Goal: Task Accomplishment & Management: Manage account settings

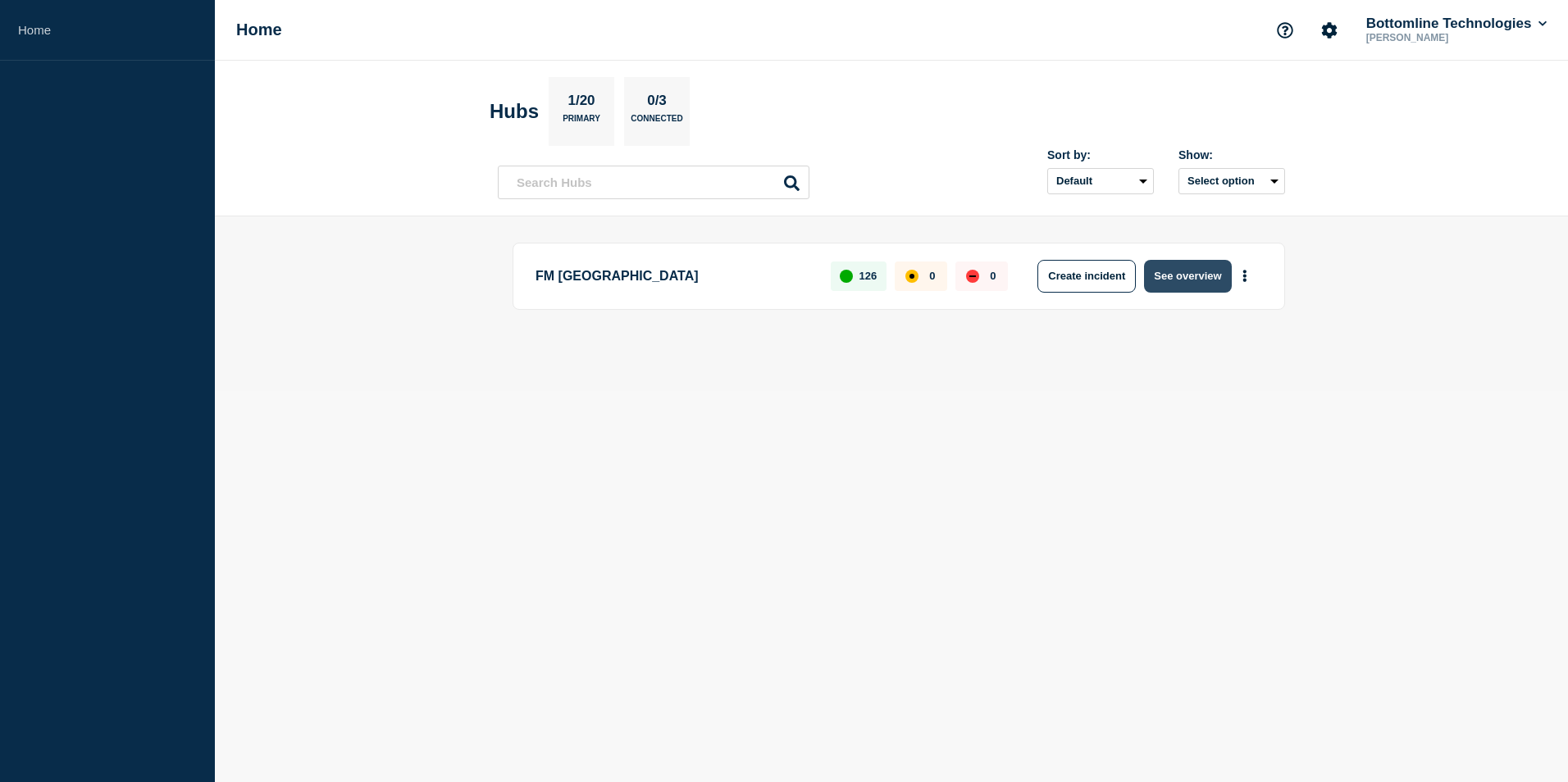
click at [1201, 273] on button "See overview" at bounding box center [1187, 276] width 87 height 33
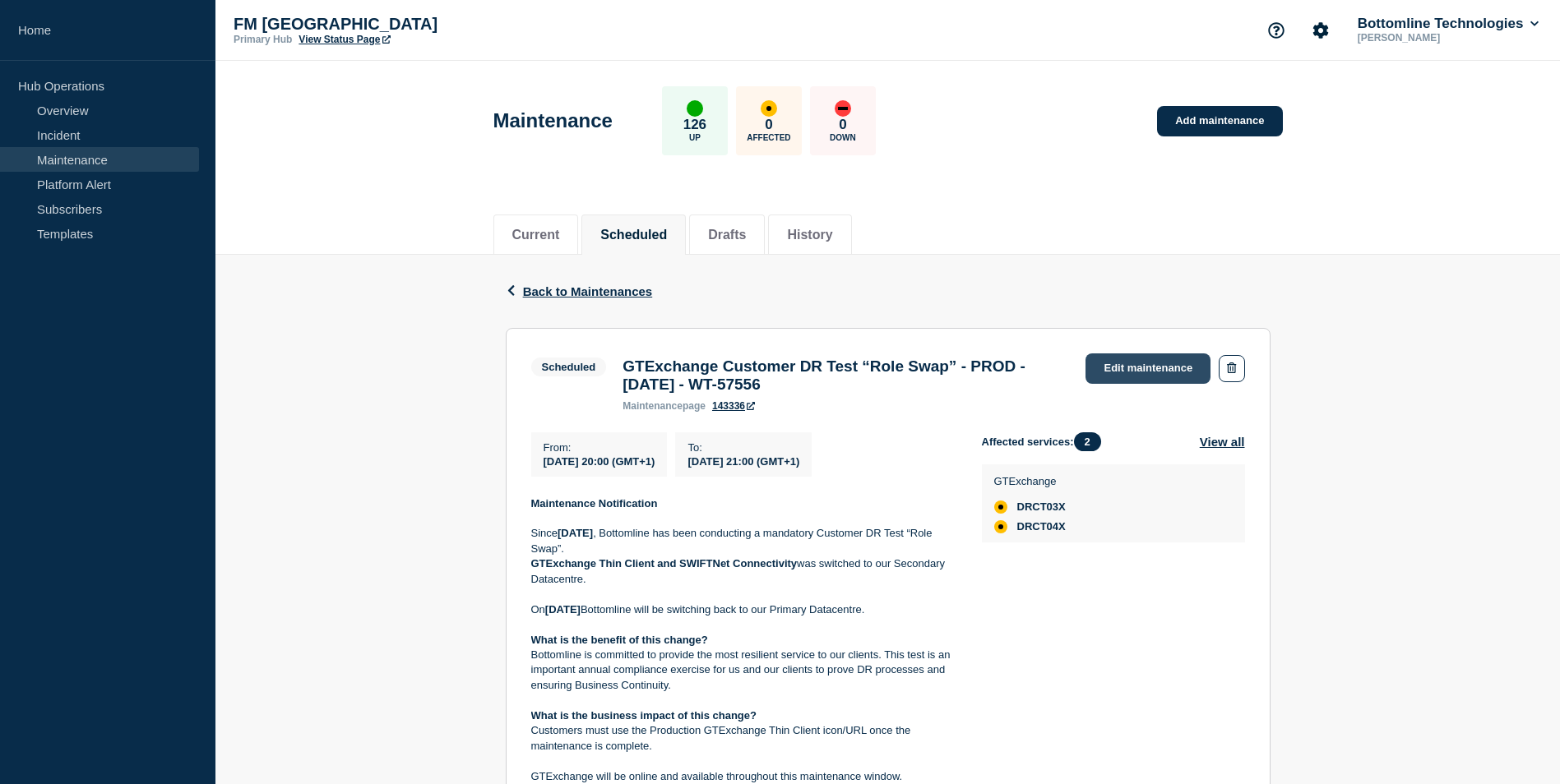
click at [1145, 370] on link "Edit maintenance" at bounding box center [1147, 369] width 125 height 30
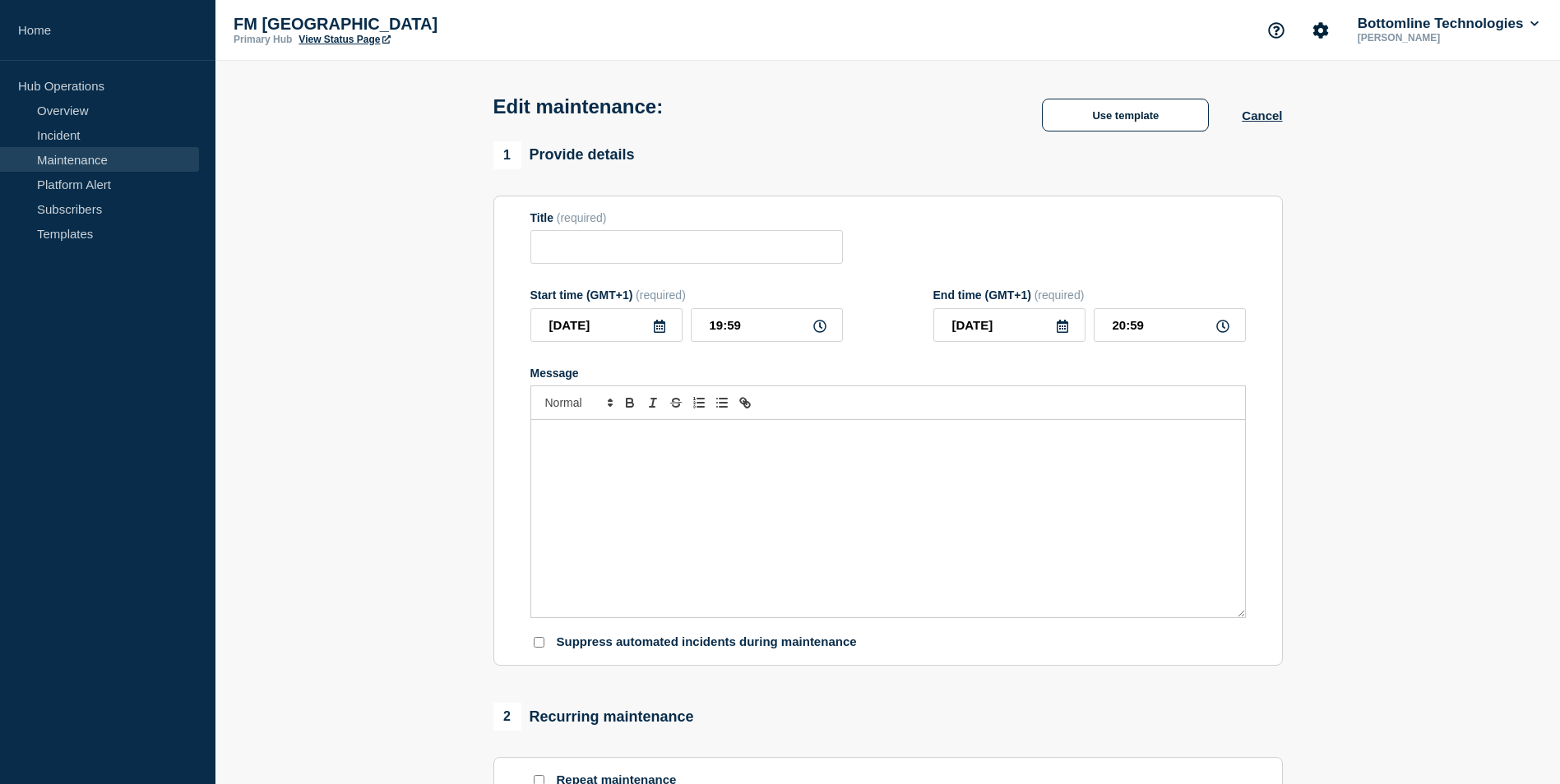
type input "GTExchange Customer DR Test “Role Swap” - PROD - [DATE] - WT-57556"
type input "20:00"
type input "21:00"
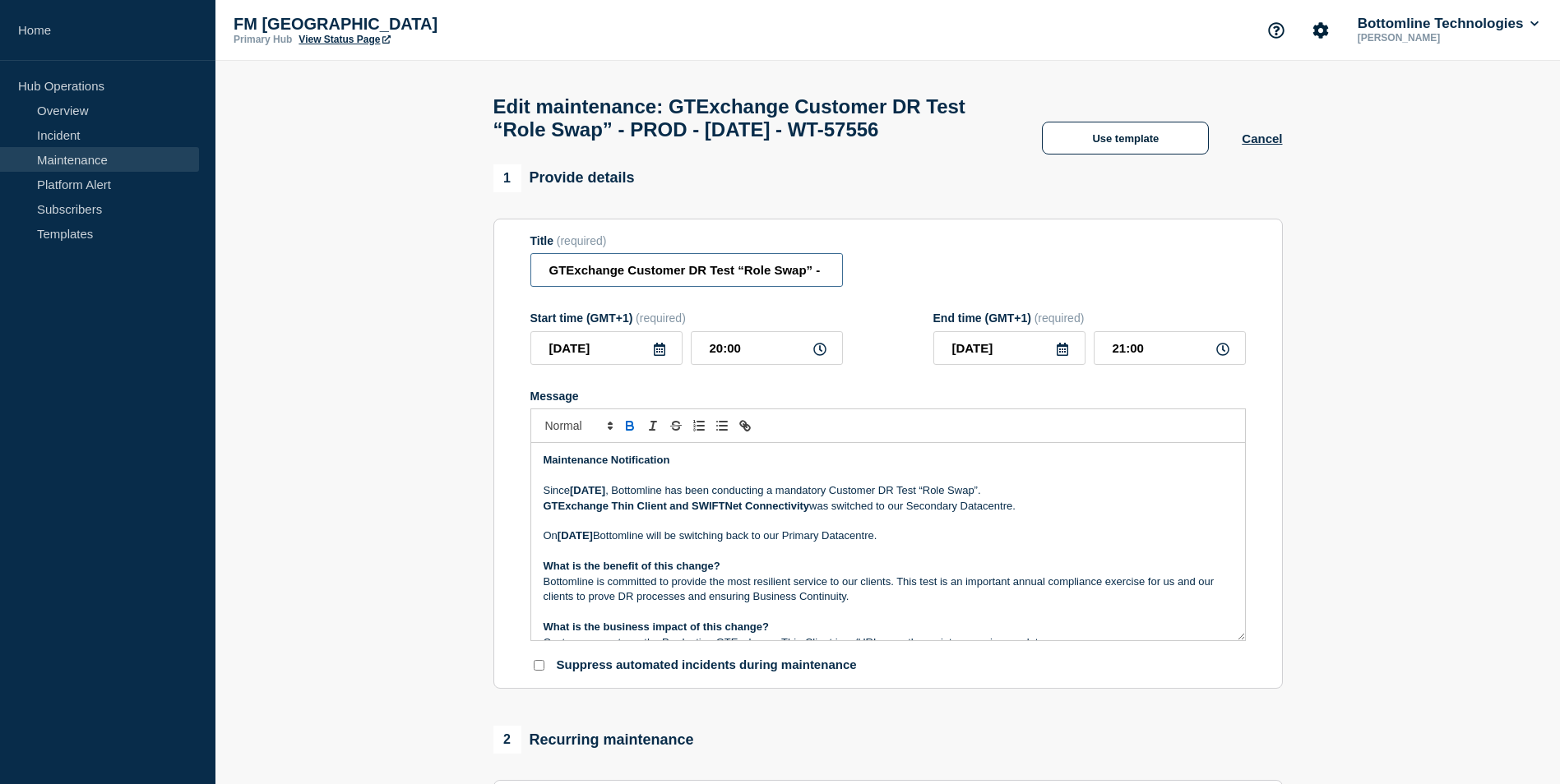
click at [545, 287] on input "GTExchange Customer DR Test “Role Swap” - PROD - [DATE] - WT-57556" at bounding box center [686, 270] width 313 height 34
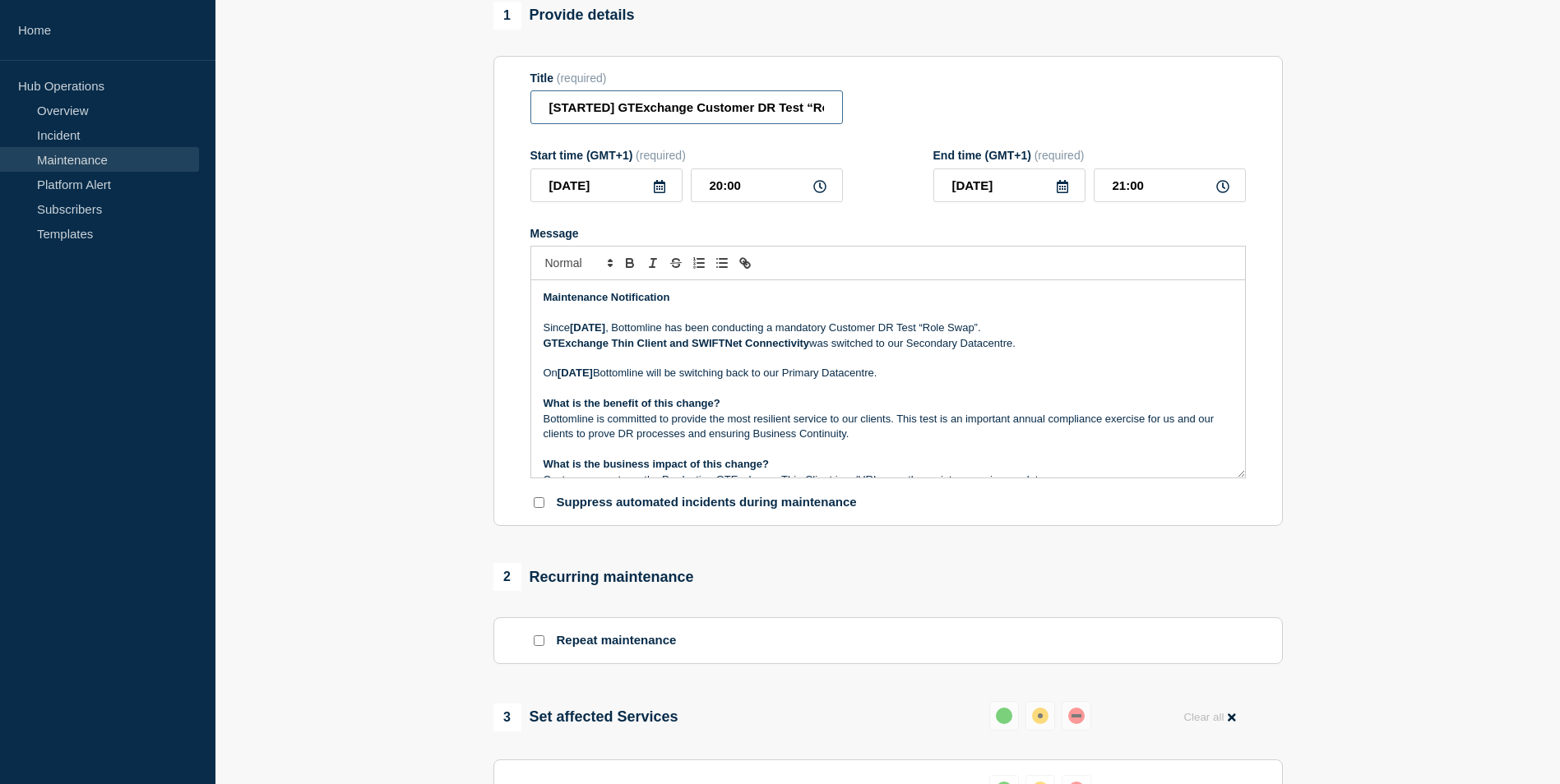
scroll to position [164, 0]
drag, startPoint x: 616, startPoint y: 138, endPoint x: 457, endPoint y: 132, distance: 159.1
click at [457, 132] on section "1 Provide details Title (required) [STARTED] GTExchange Customer DR Test “Role …" at bounding box center [888, 640] width 1344 height 1280
click at [620, 123] on input "[STARTED] GTExchange Customer DR Test “Role Swap” - PROD - [DATE] - WT-57556" at bounding box center [686, 105] width 313 height 34
drag, startPoint x: 619, startPoint y: 138, endPoint x: 479, endPoint y: 127, distance: 140.4
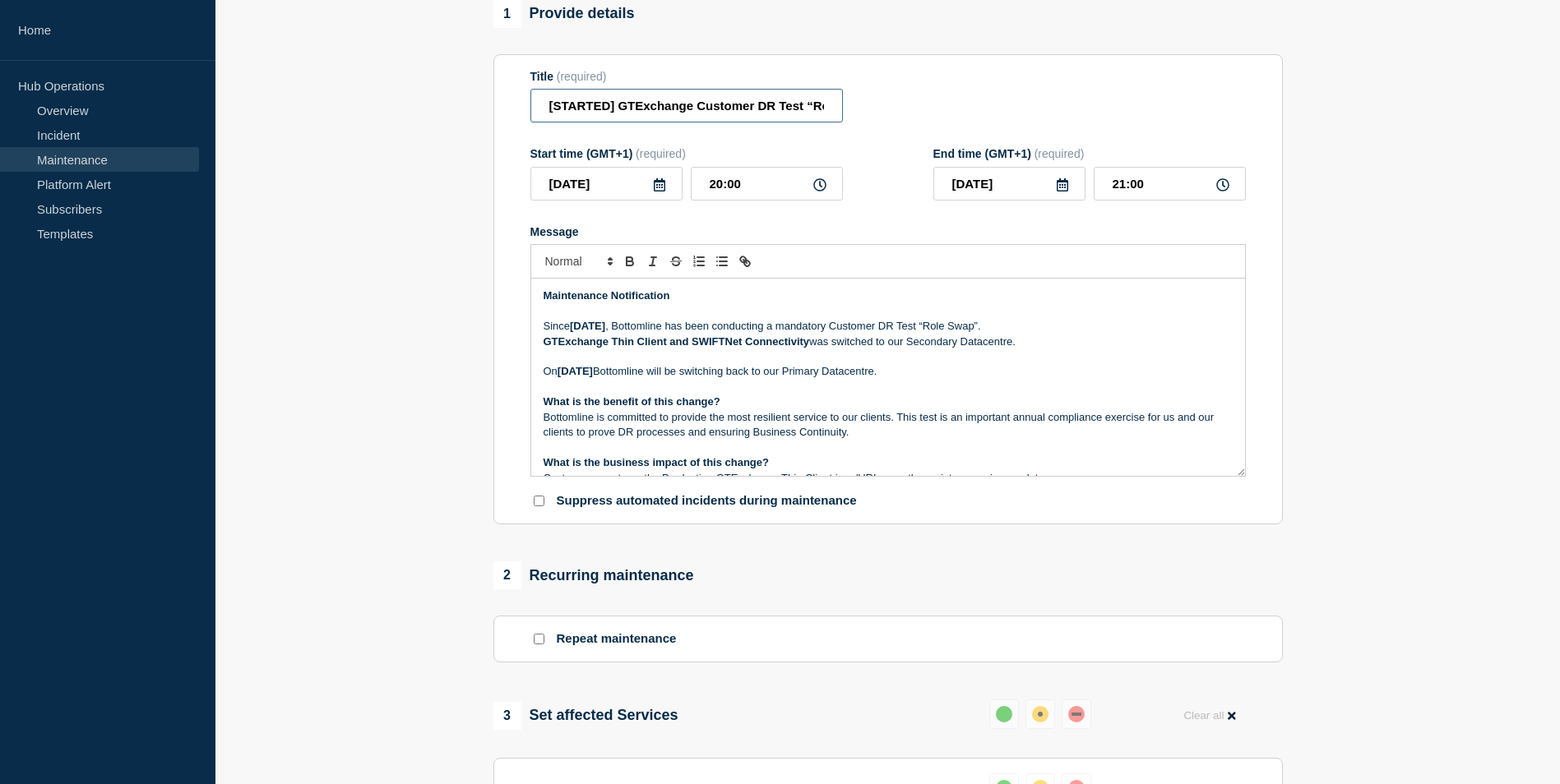
click at [479, 127] on section "1 Provide details Title (required) [STARTED] GTExchange Customer DR Test “Role …" at bounding box center [888, 640] width 1344 height 1280
type input "[STARTED] GTExchange Customer DR Test “Role Swap” - PROD - [DATE] - WT-57556"
click at [1352, 280] on section "1 Provide details Title (required) [STARTED] GTExchange Customer DR Test “Role …" at bounding box center [888, 640] width 1344 height 1280
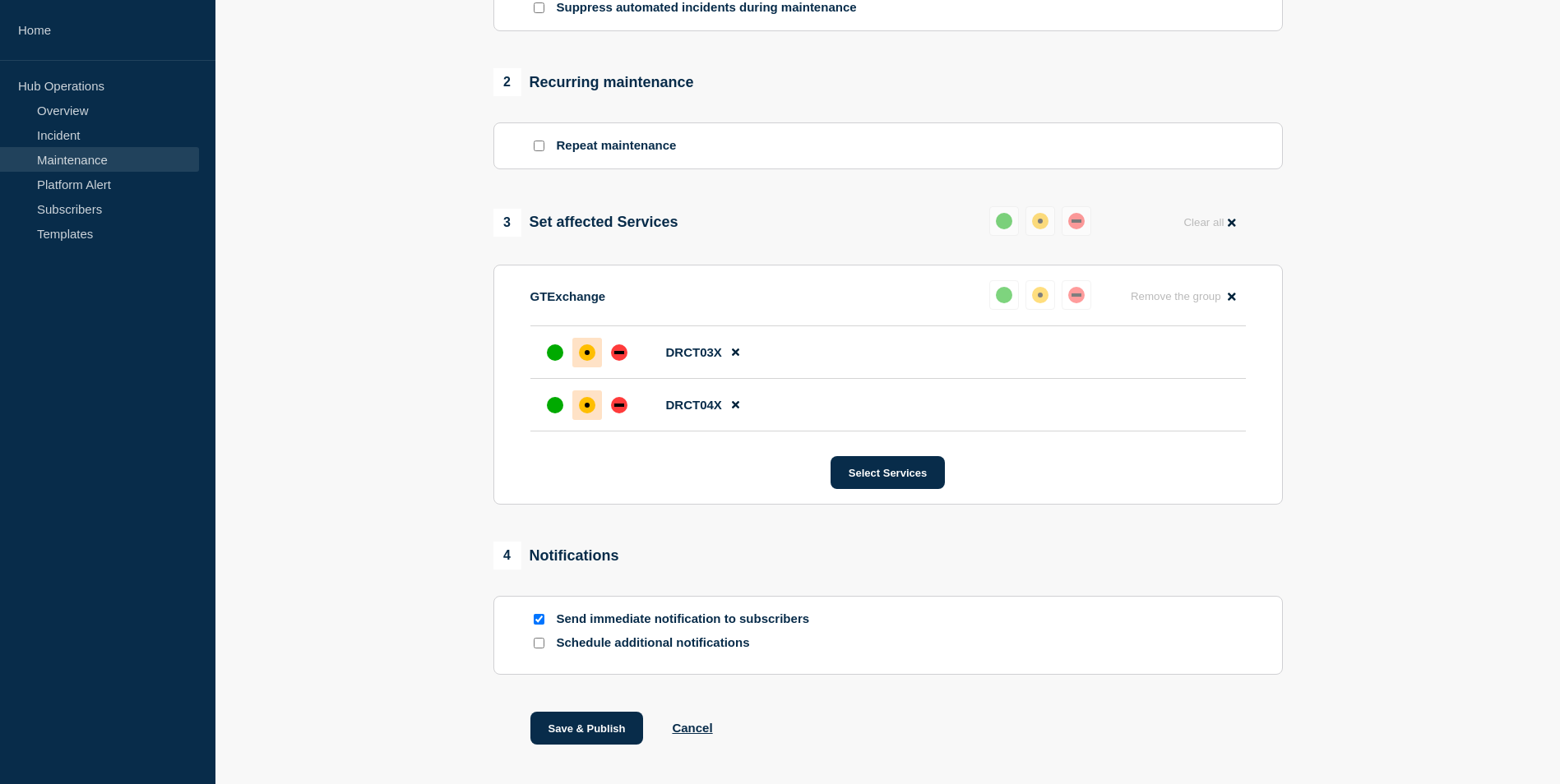
scroll to position [760, 0]
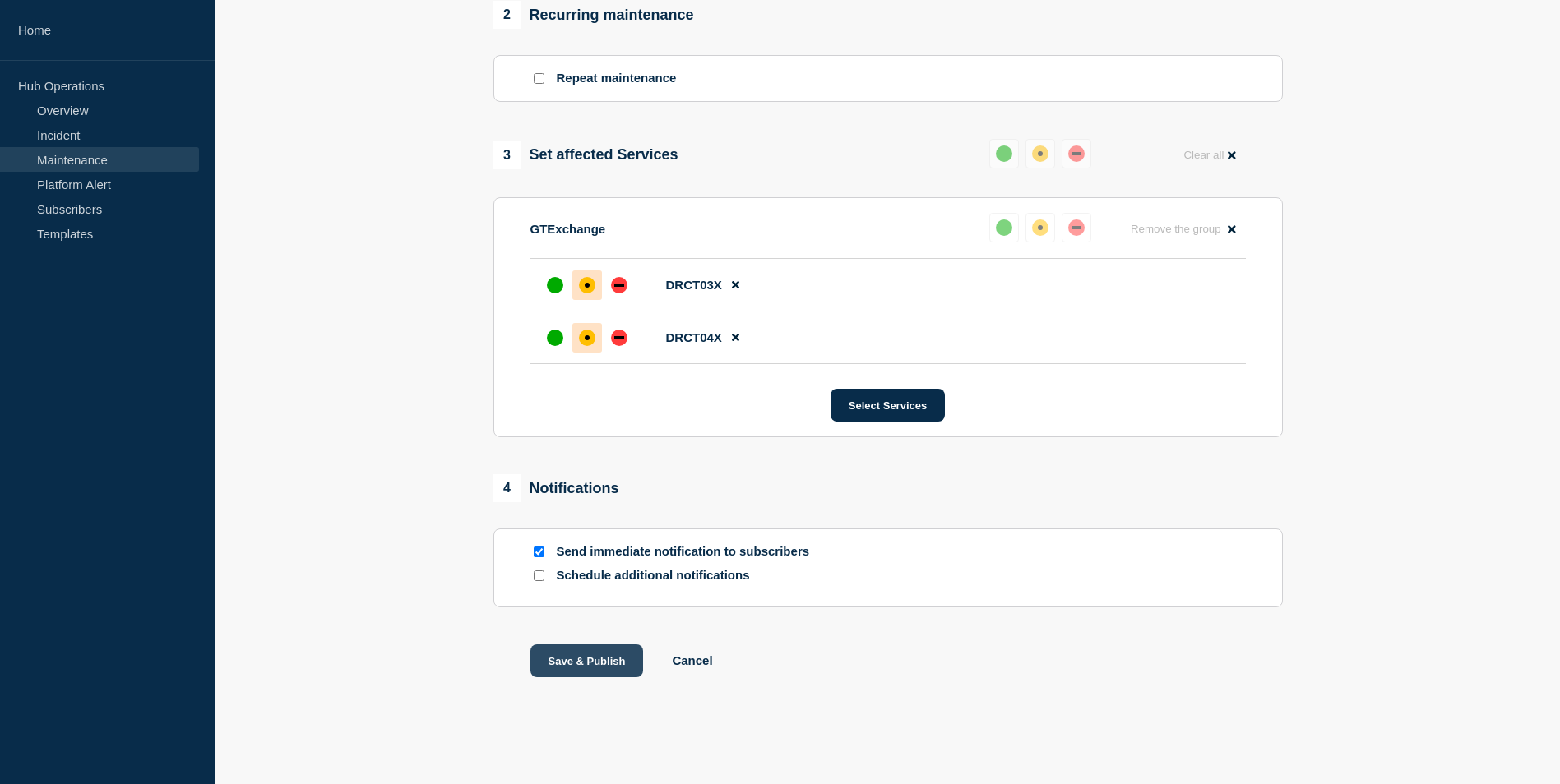
click at [585, 658] on button "Save & Publish" at bounding box center [587, 661] width 114 height 33
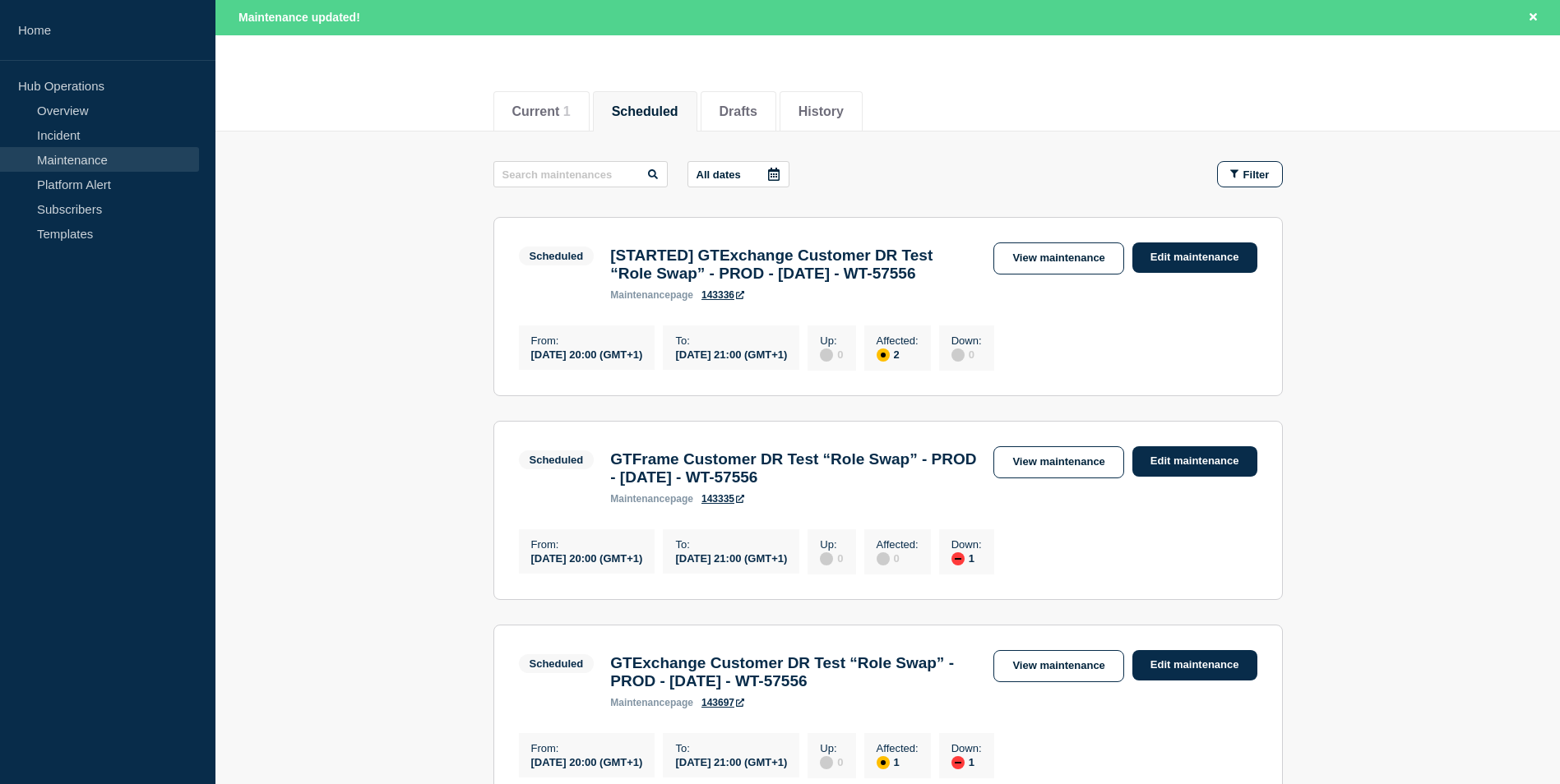
scroll to position [164, 0]
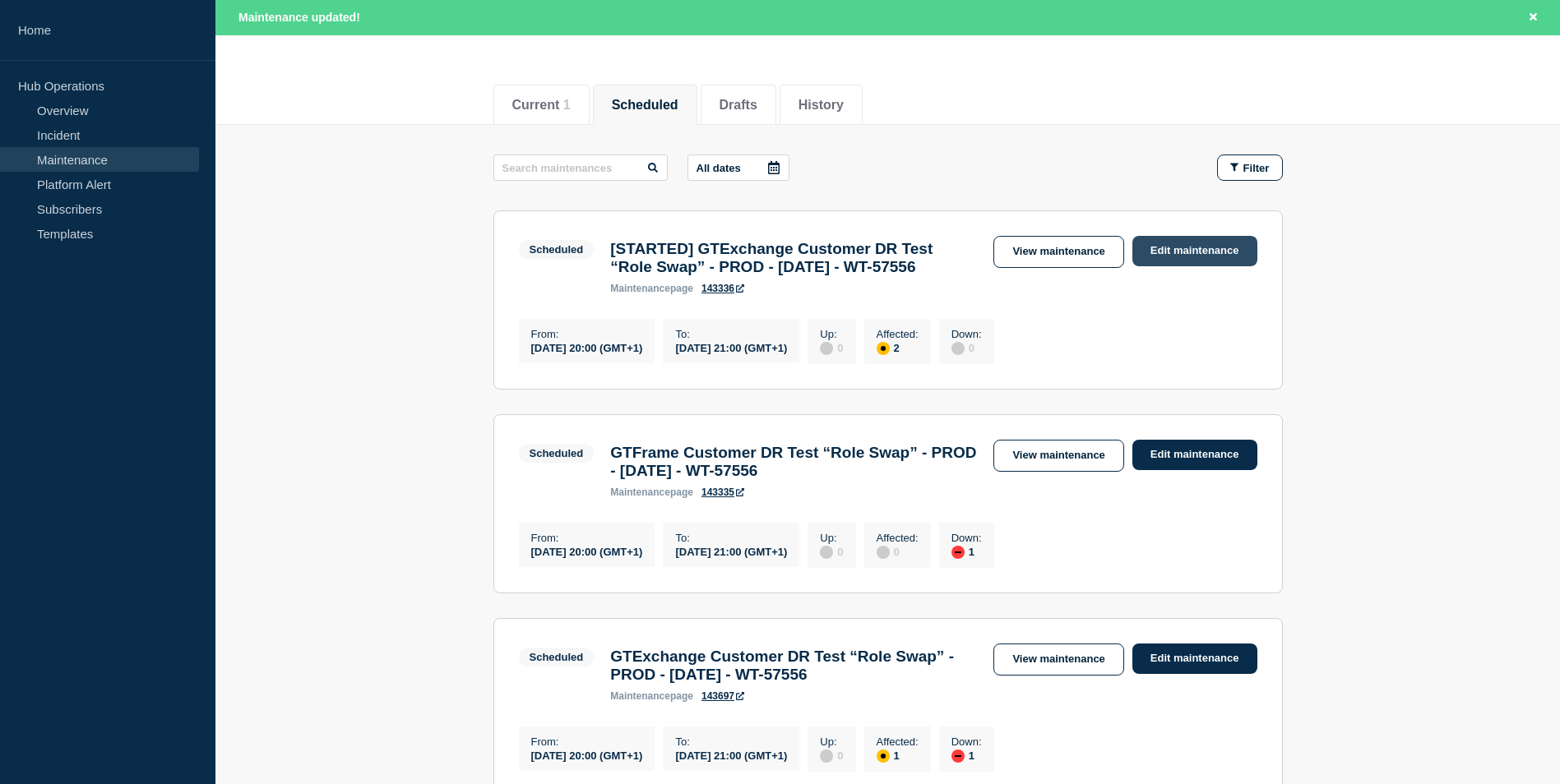
click at [1193, 257] on link "Edit maintenance" at bounding box center [1195, 250] width 125 height 30
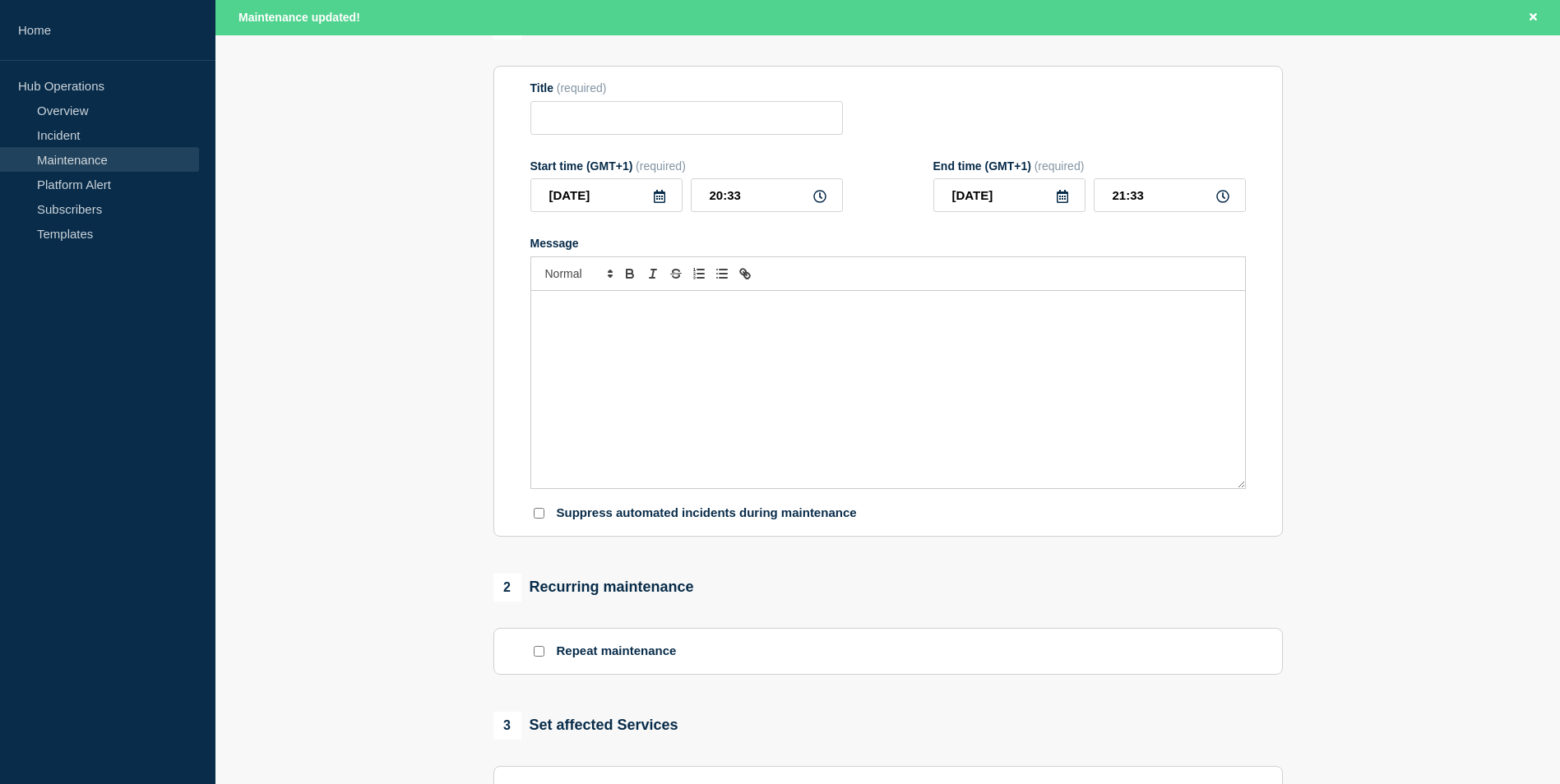
type input "[STARTED] GTExchange Customer DR Test “Role Swap” - PROD - [DATE] - WT-57556"
type input "20:00"
type input "21:00"
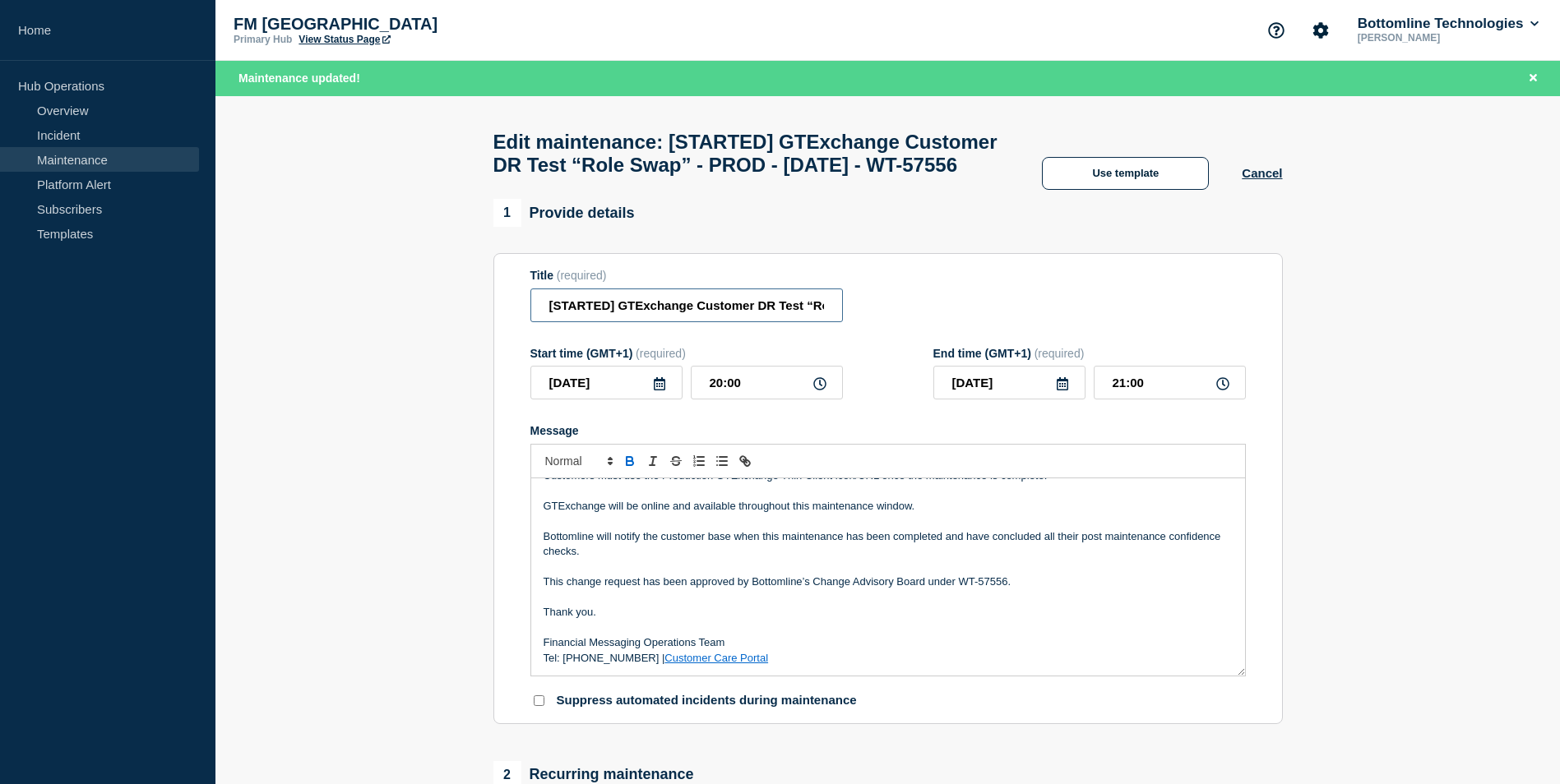
click at [580, 322] on input "[STARTED] GTExchange Customer DR Test “Role Swap” - PROD - [DATE] - WT-57556" at bounding box center [686, 305] width 313 height 34
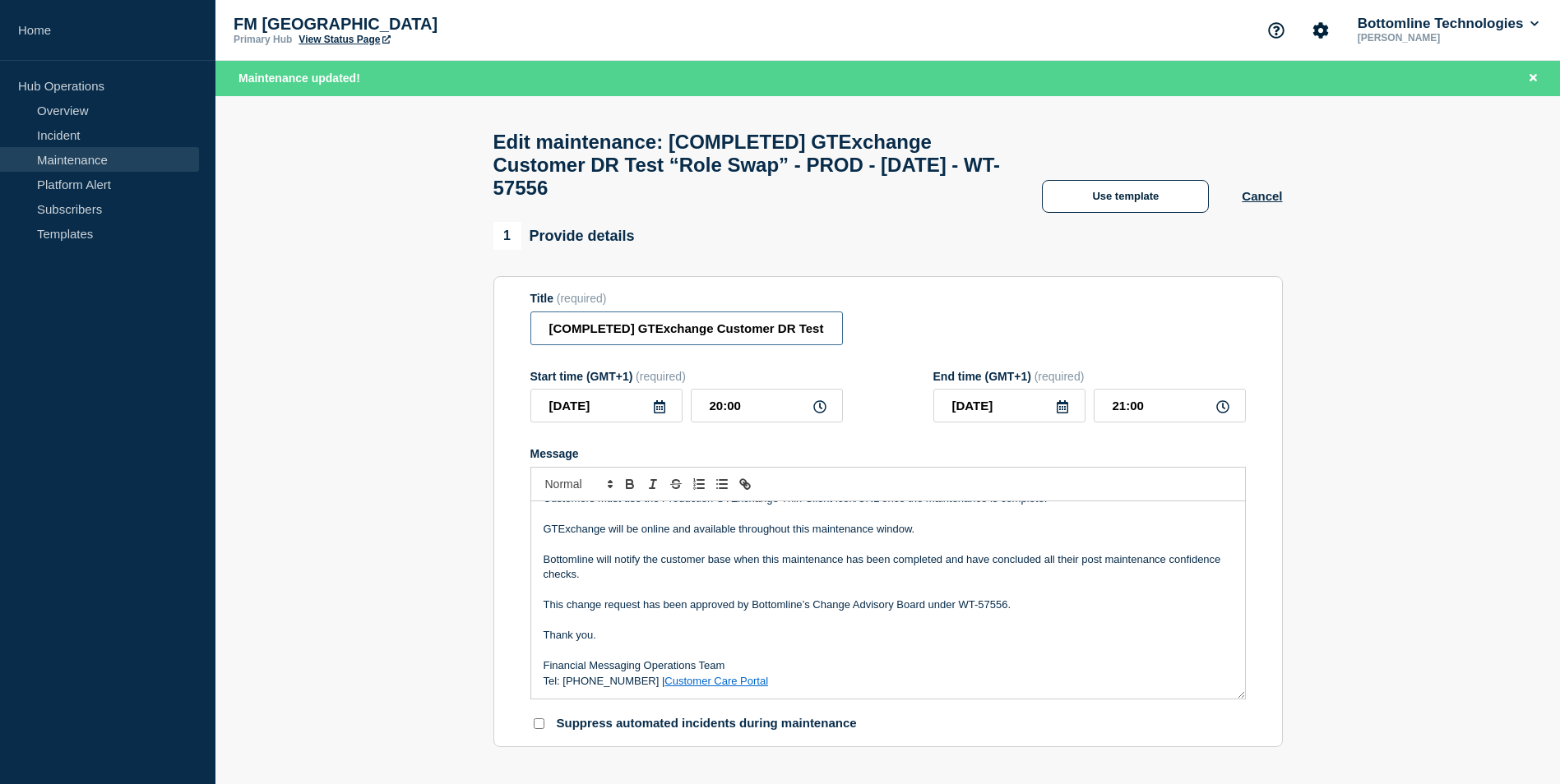
type input "[COMPLETED] GTExchange Customer DR Test “Role Swap” - PROD - [DATE] - WT-57556"
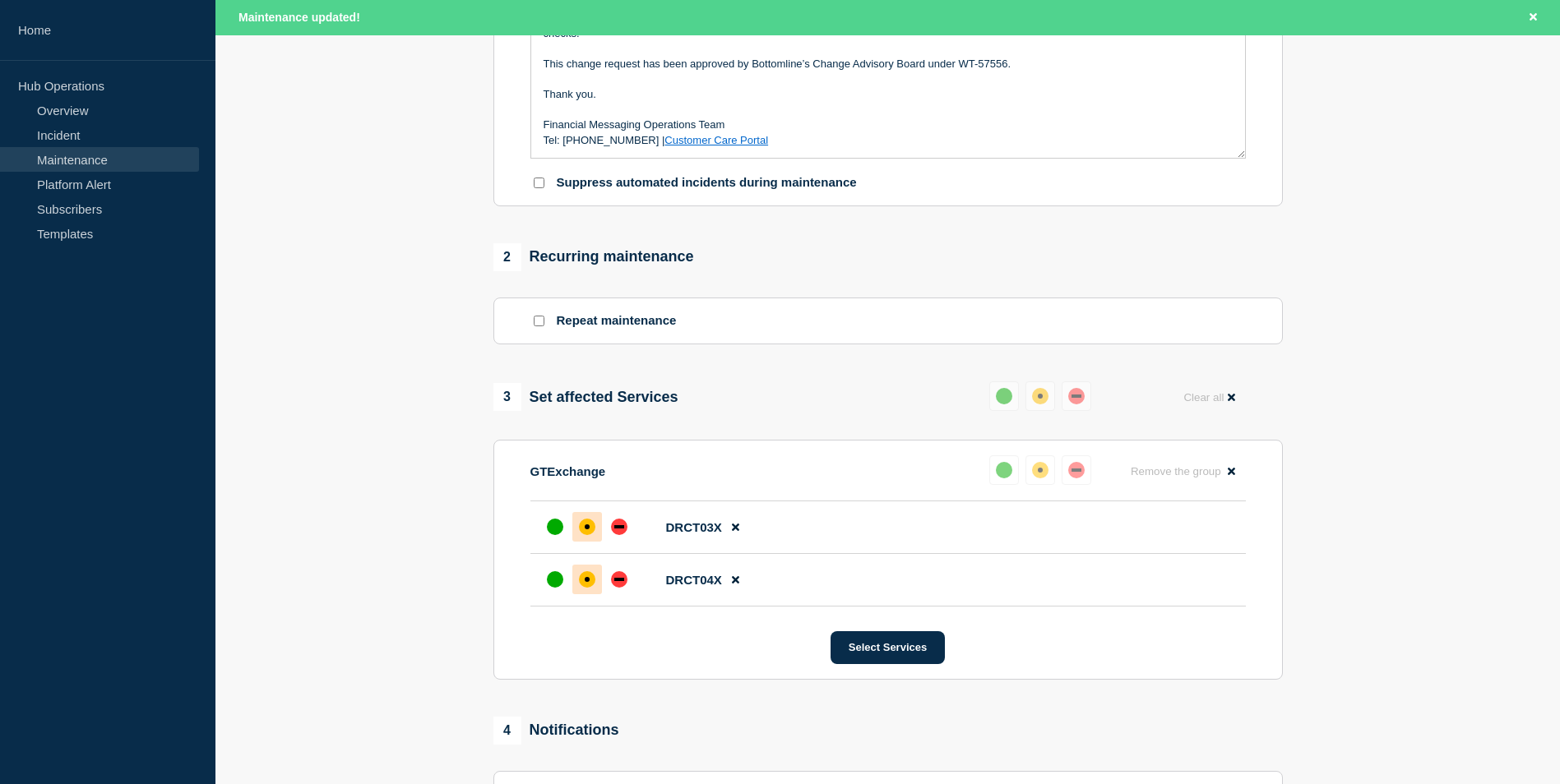
scroll to position [796, 0]
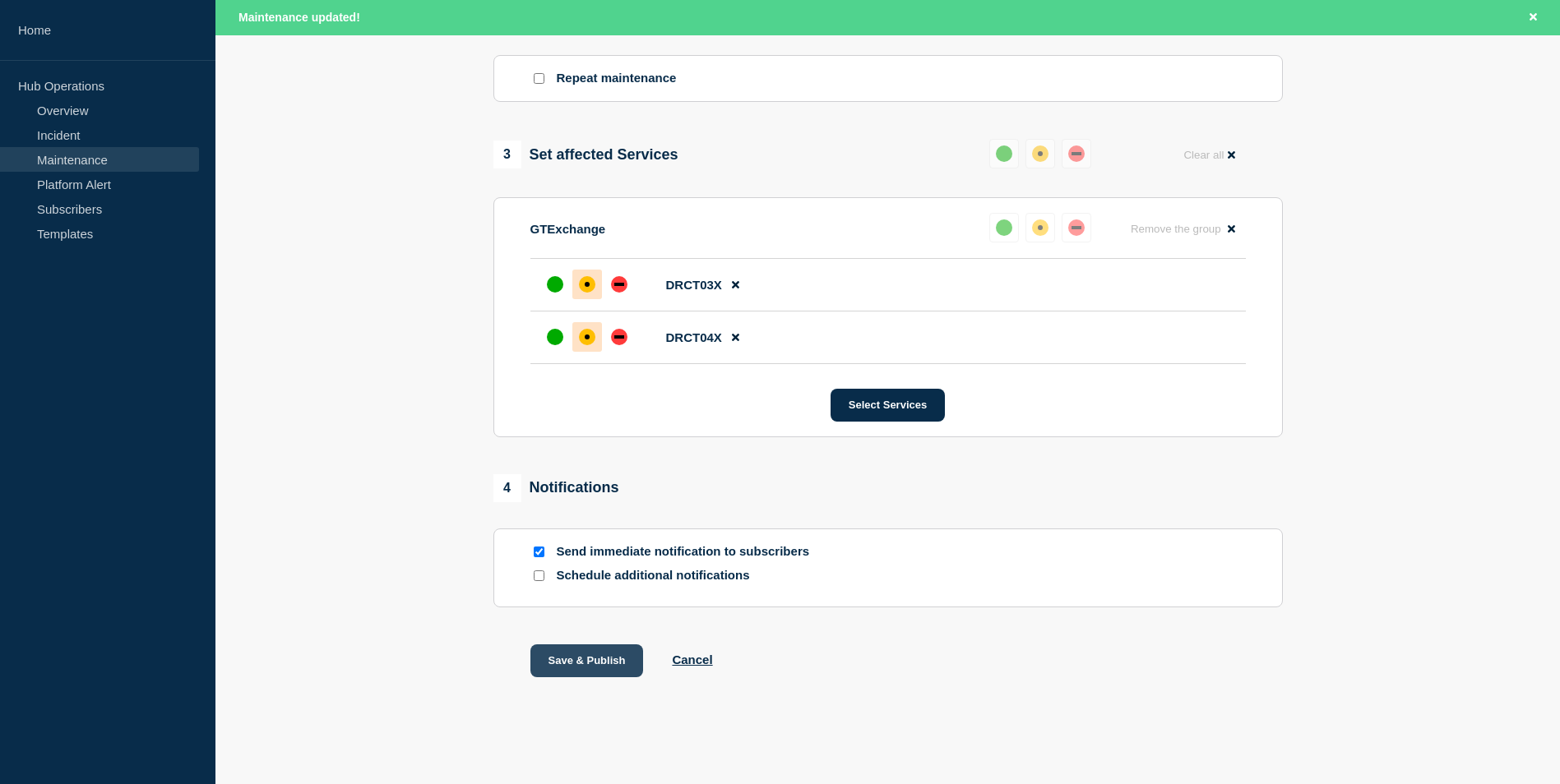
click at [589, 662] on button "Save & Publish" at bounding box center [587, 661] width 114 height 33
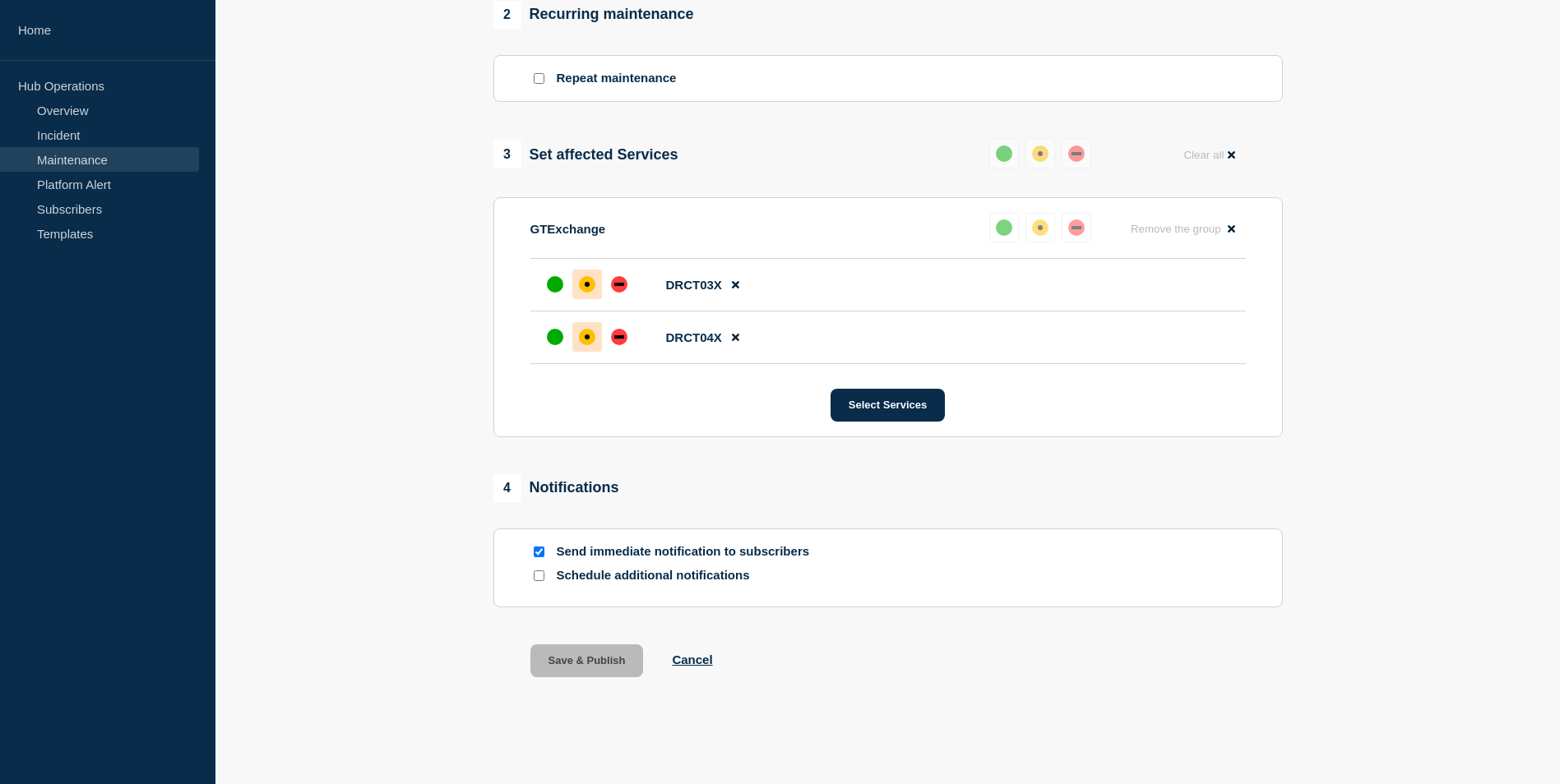
scroll to position [760, 0]
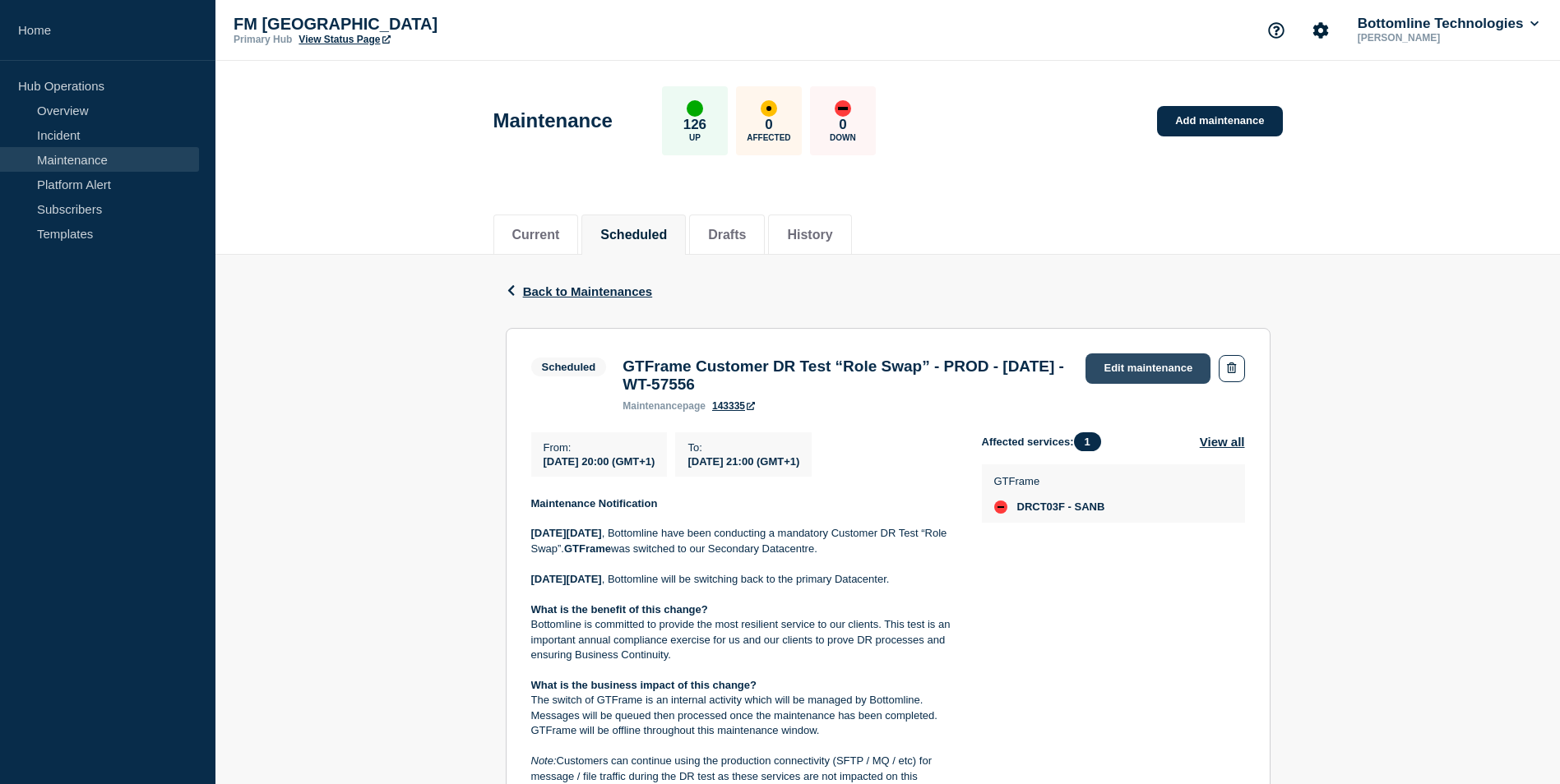
click at [1144, 354] on link "Edit maintenance" at bounding box center [1147, 369] width 125 height 30
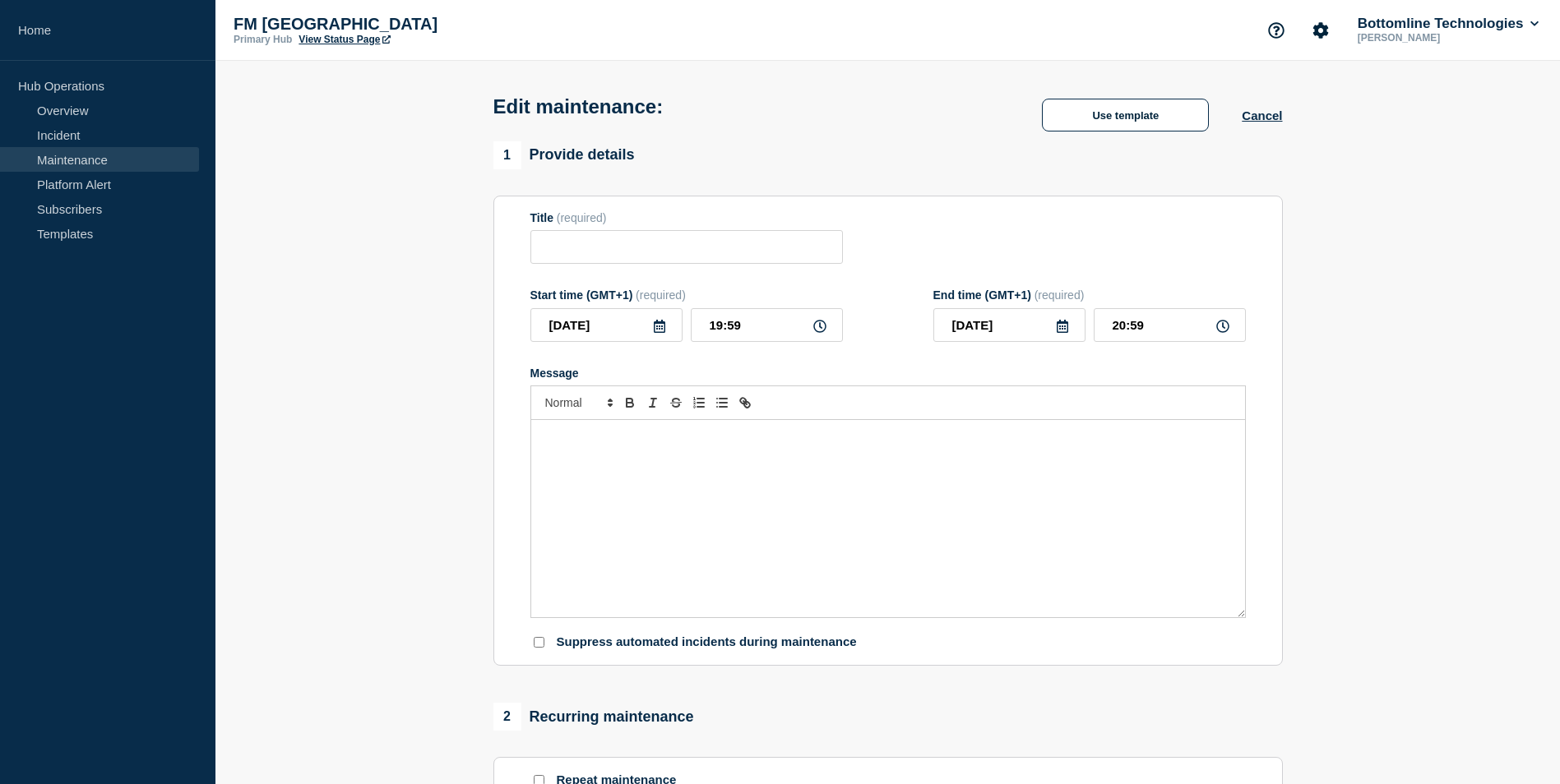
type input "GTFrame Customer DR Test “Role Swap” - PROD - 27/SEP/2025 - WT-57556"
type input "20:00"
type input "21:00"
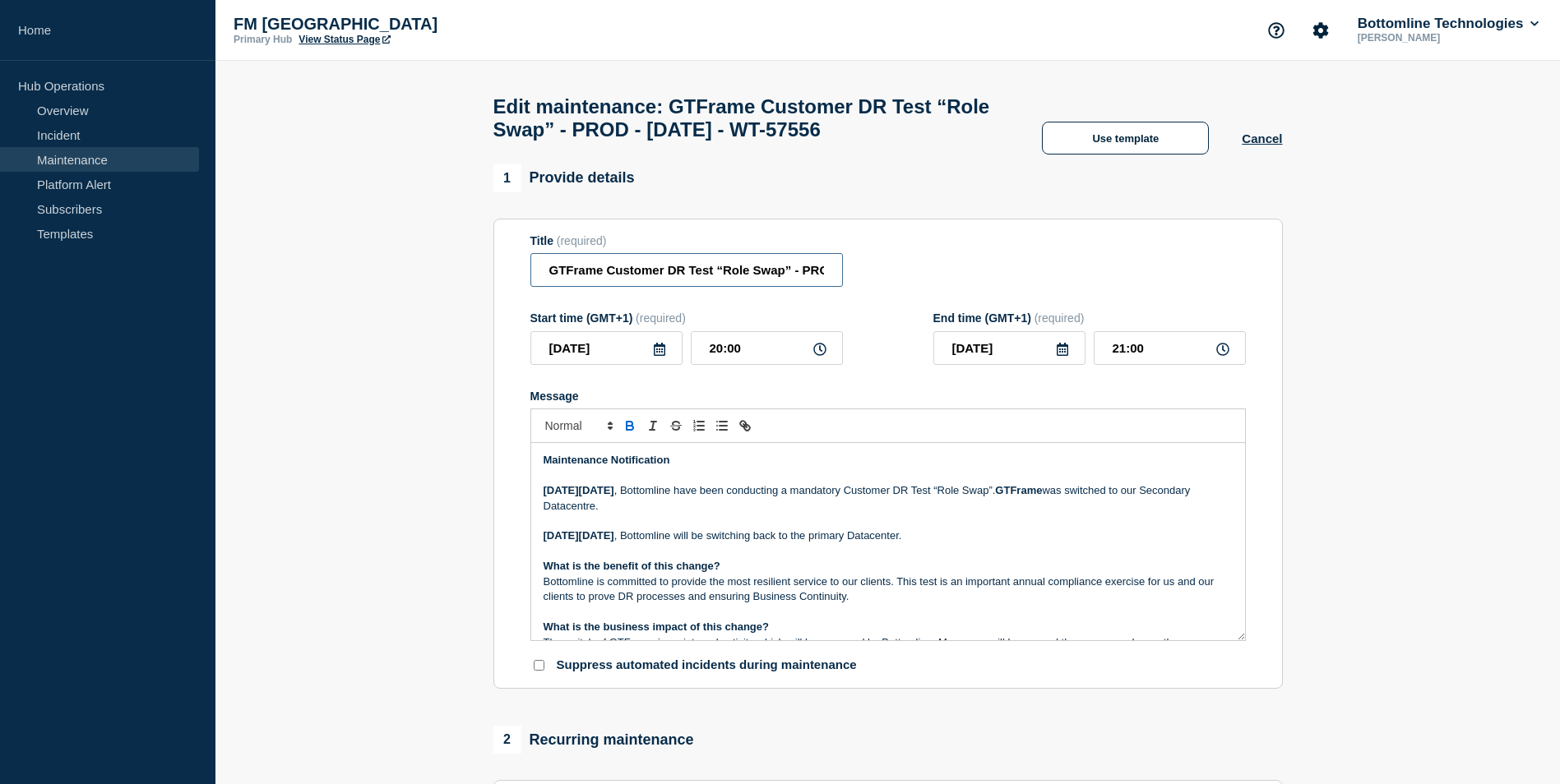
click at [545, 275] on input "GTFrame Customer DR Test “Role Swap” - PROD - 27/SEP/2025 - WT-57556" at bounding box center [686, 270] width 313 height 34
paste input "[STARTED]"
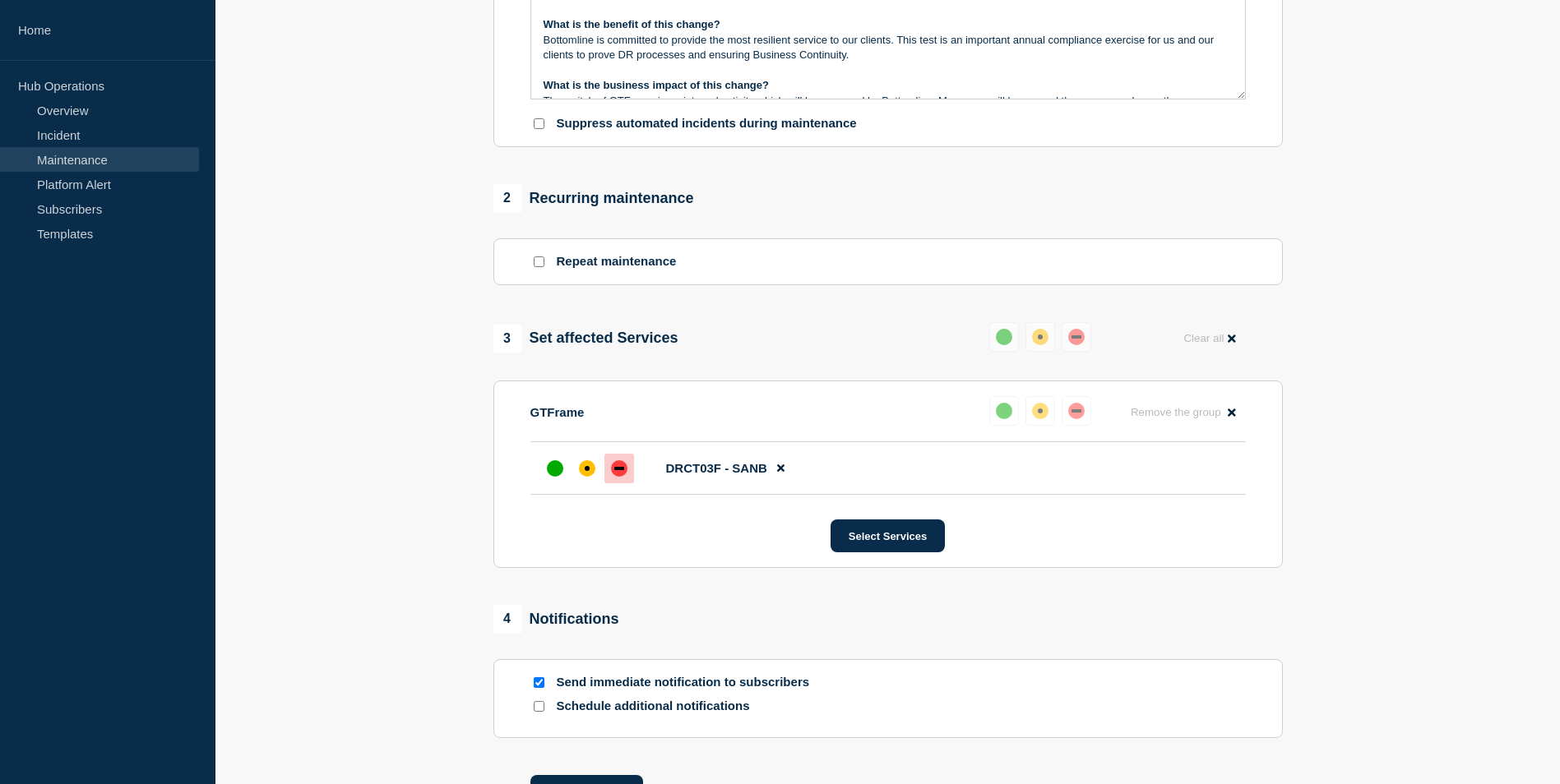
scroll to position [708, 0]
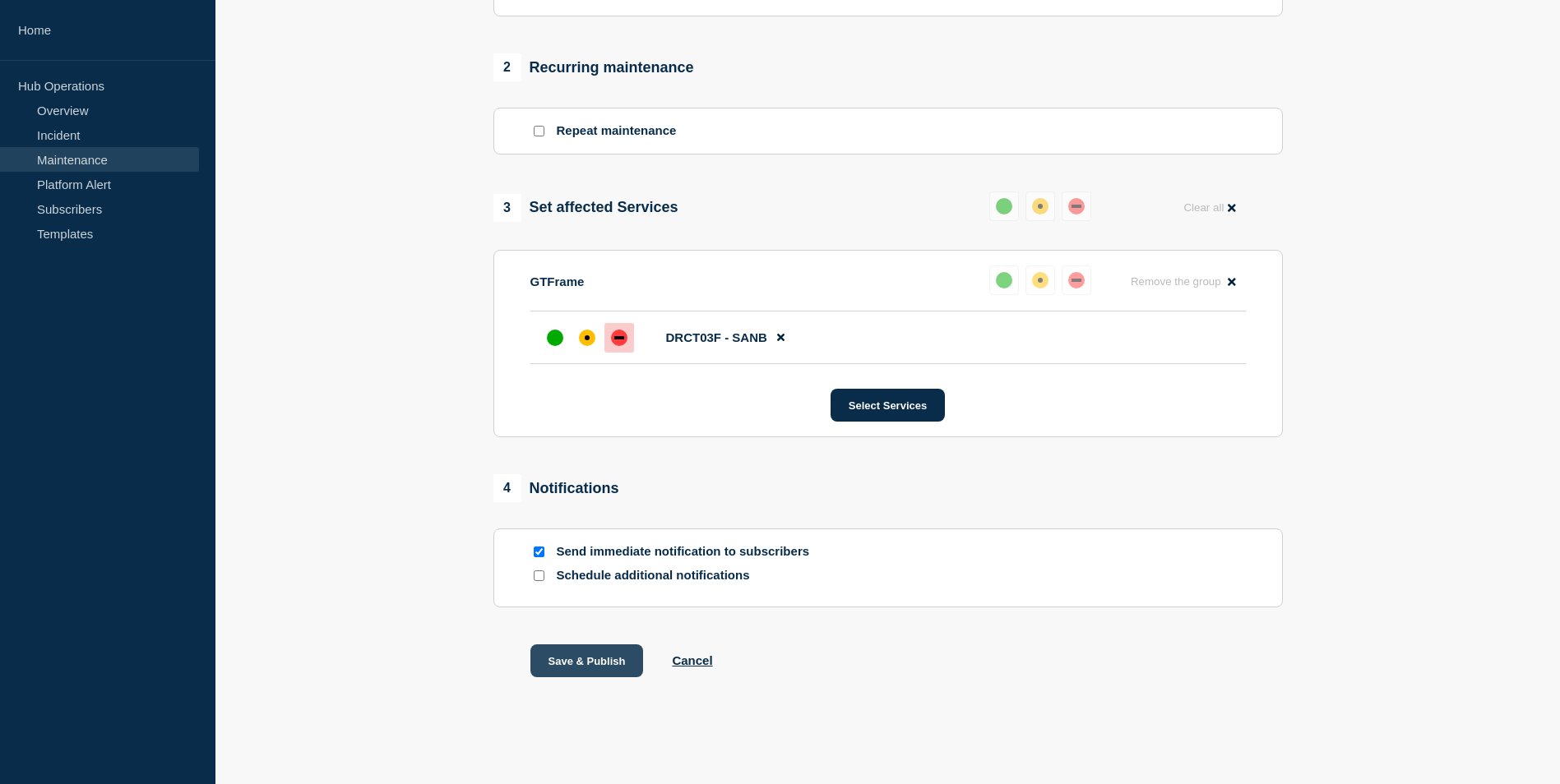
type input "[STARTED] GTFrame Customer DR Test “Role Swap” - PROD - [DATE] - WT-57556"
click at [604, 653] on button "Save & Publish" at bounding box center [587, 661] width 114 height 33
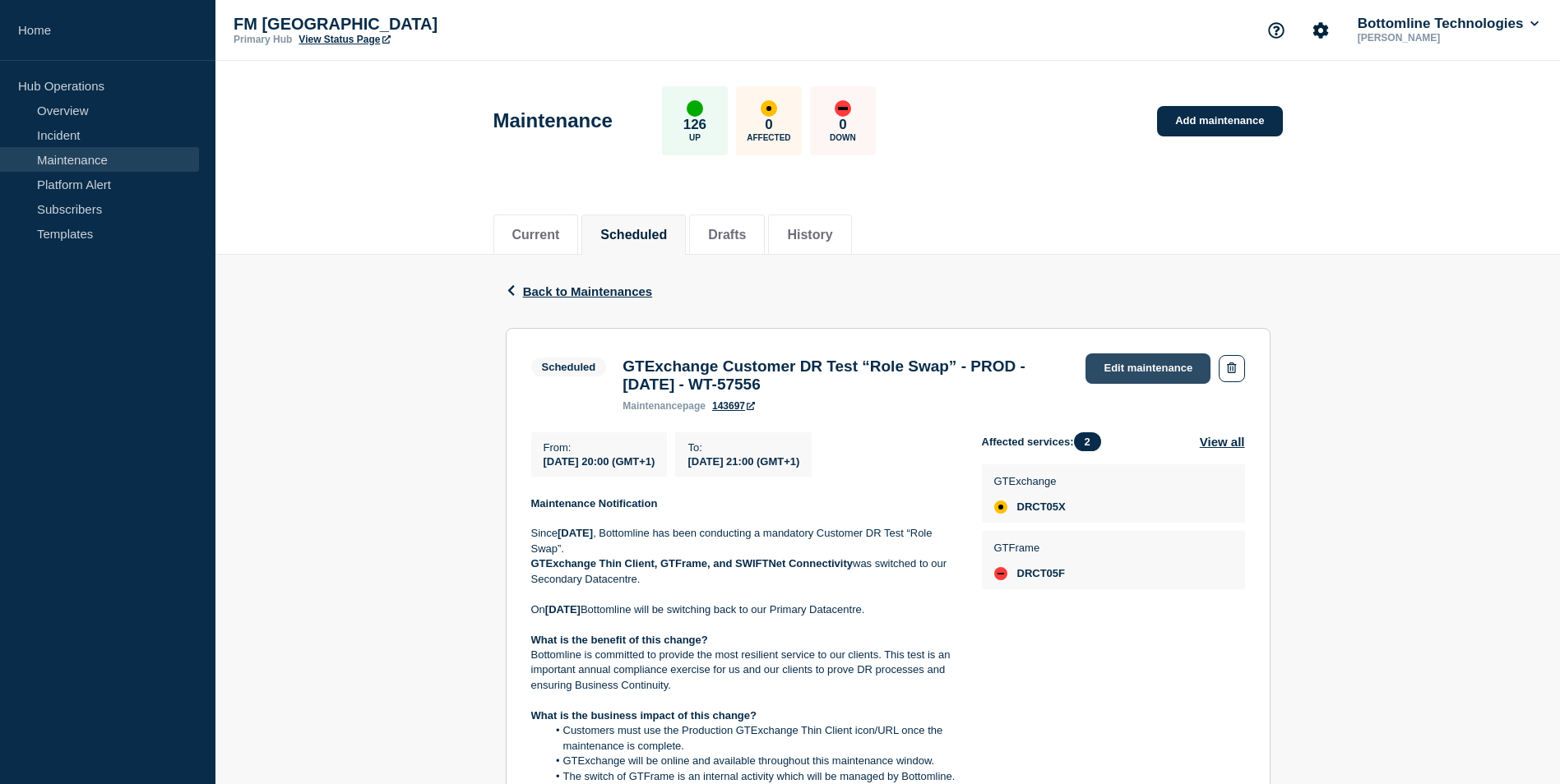
click at [1165, 363] on link "Edit maintenance" at bounding box center [1147, 369] width 125 height 30
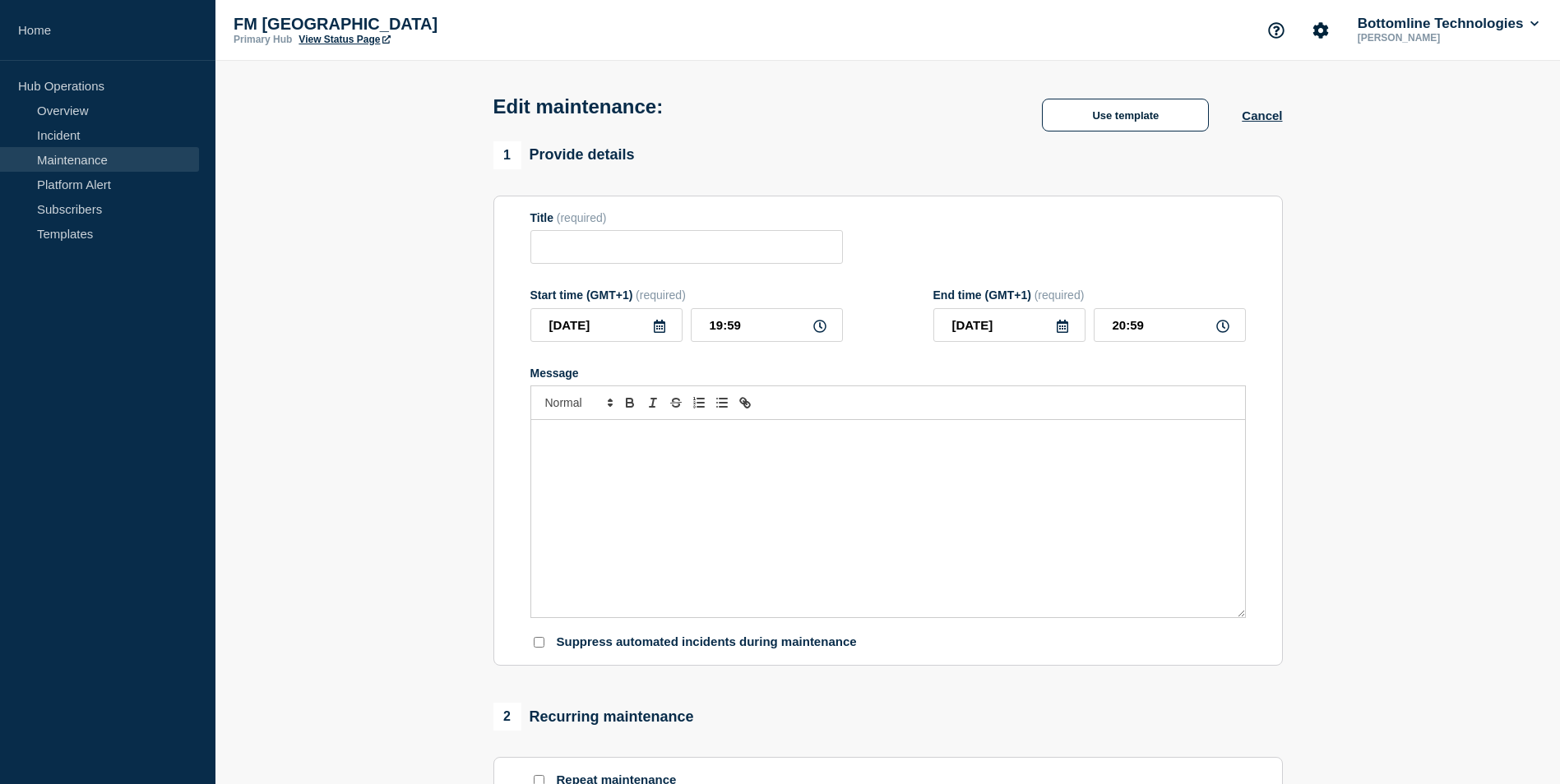
type input "GTExchange Customer DR Test “Role Swap” - PROD - [DATE] - WT-57556"
type input "20:00"
type input "21:00"
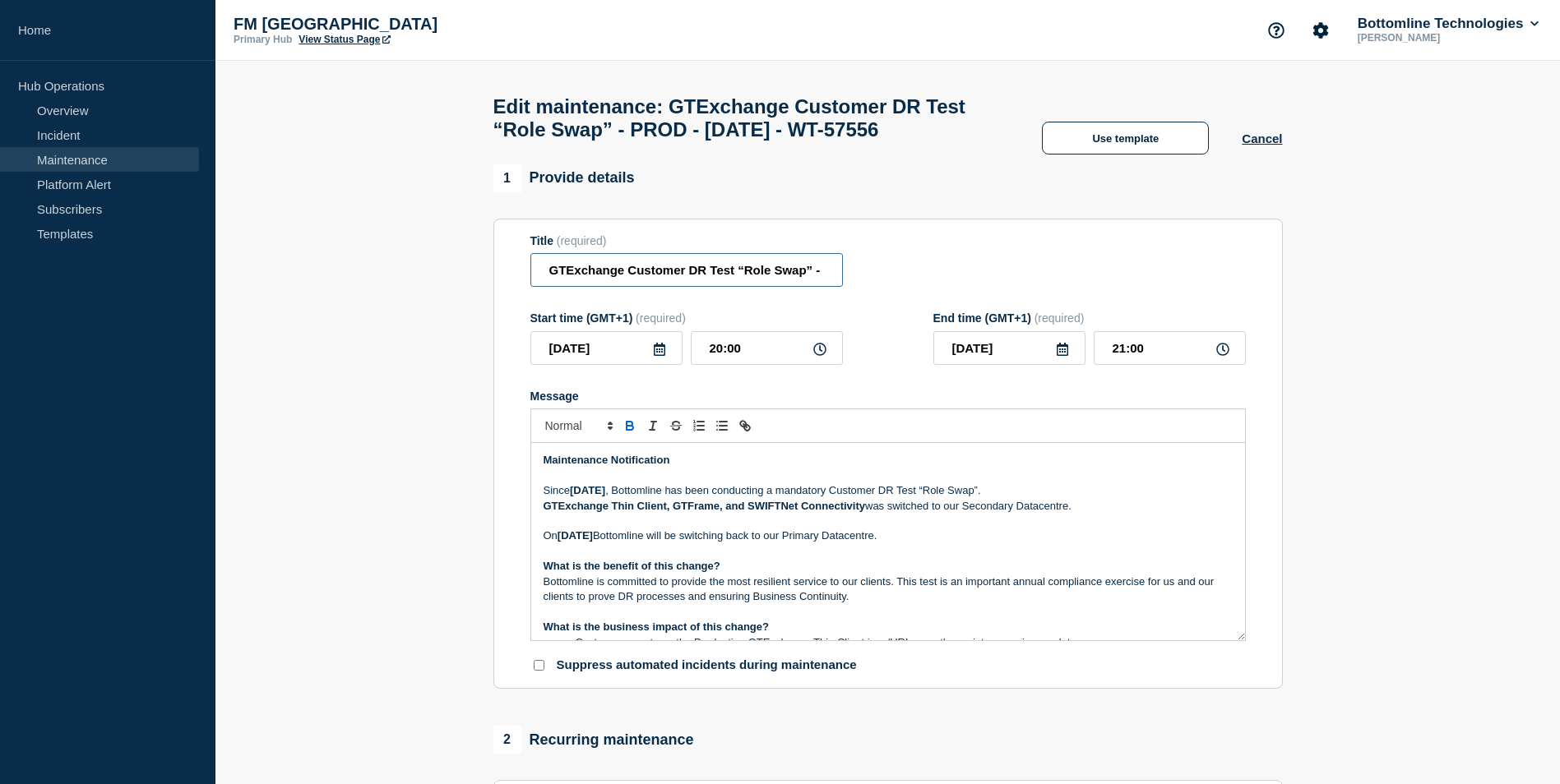
click at [545, 287] on input "GTExchange Customer DR Test “Role Swap” - PROD - [DATE] - WT-57556" at bounding box center [686, 270] width 313 height 34
paste input "[STARTED]"
type input "[STARTED] GTExchange Customer DR Test “Role Swap” - PROD - [DATE] - WT-57556"
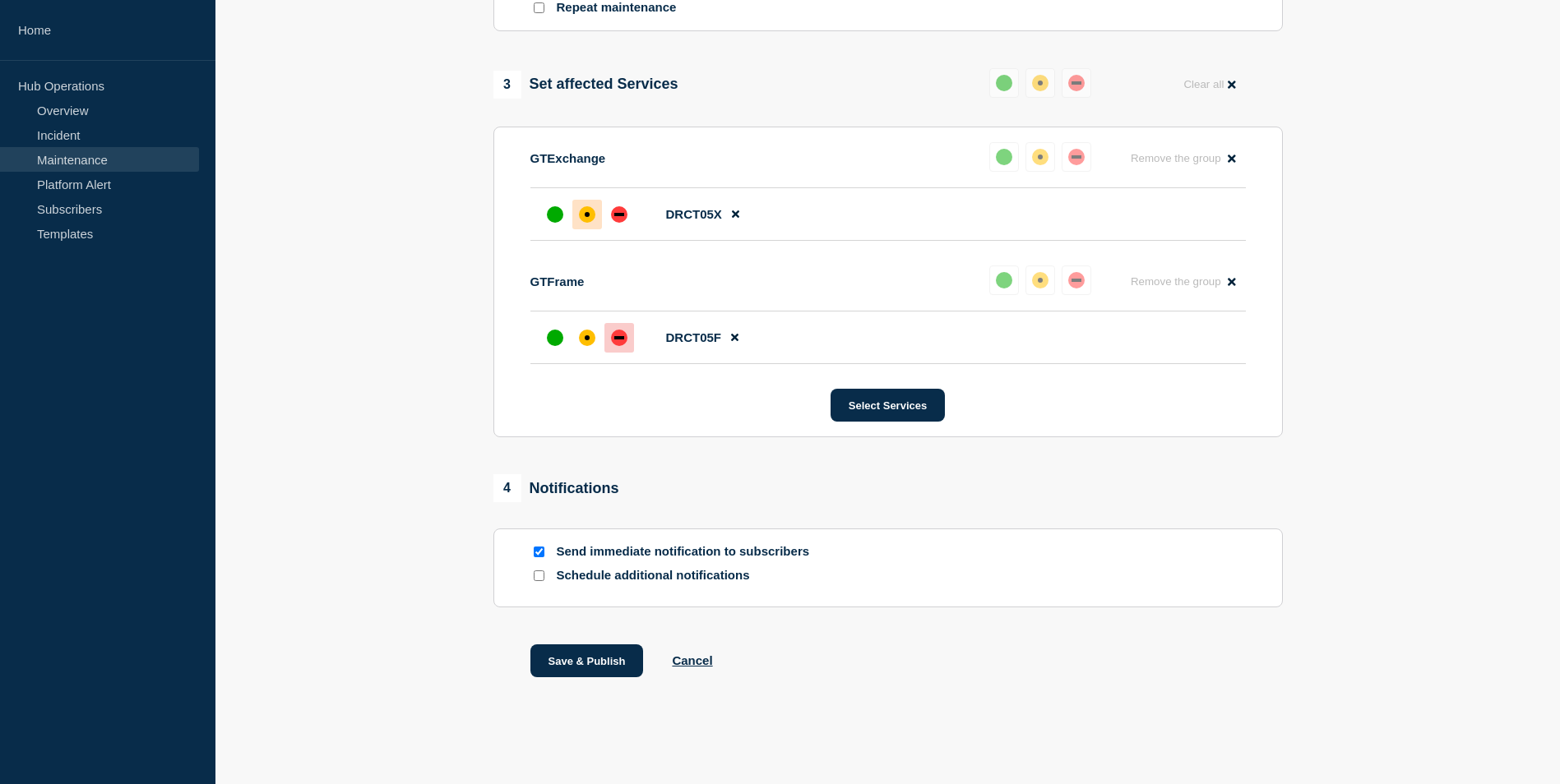
scroll to position [823, 0]
click at [603, 664] on button "Save & Publish" at bounding box center [587, 661] width 114 height 33
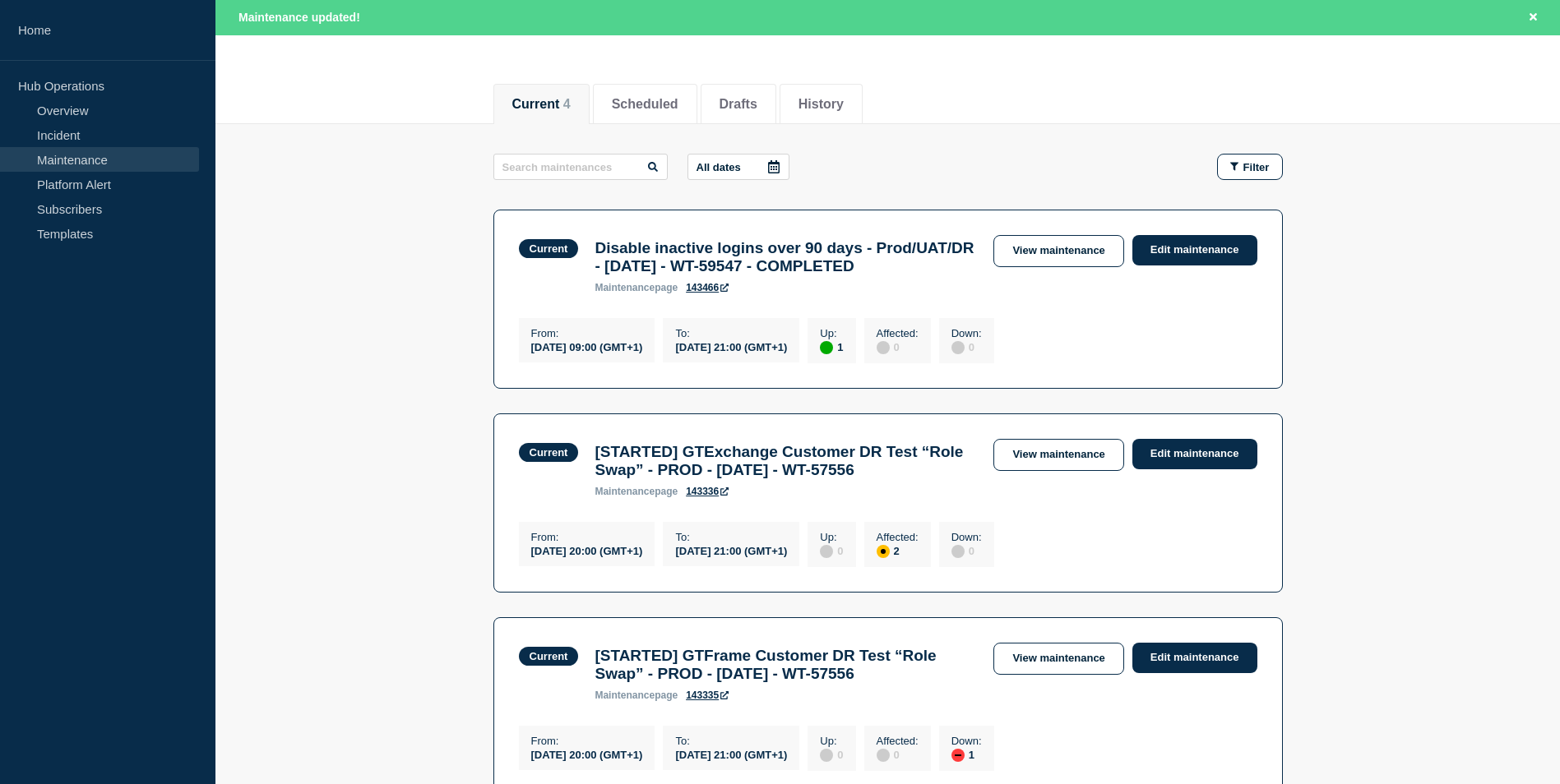
scroll to position [164, 0]
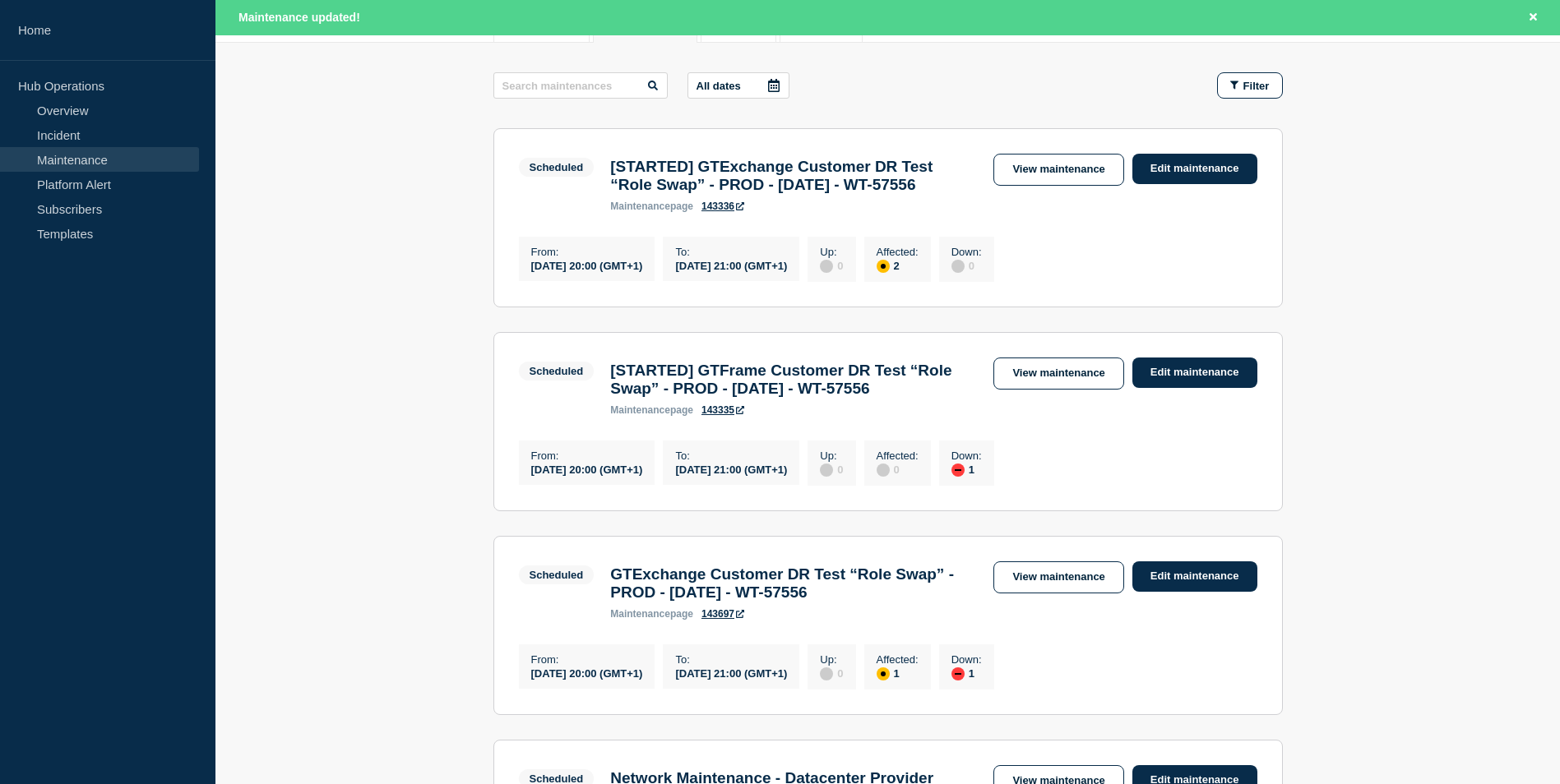
scroll to position [411, 0]
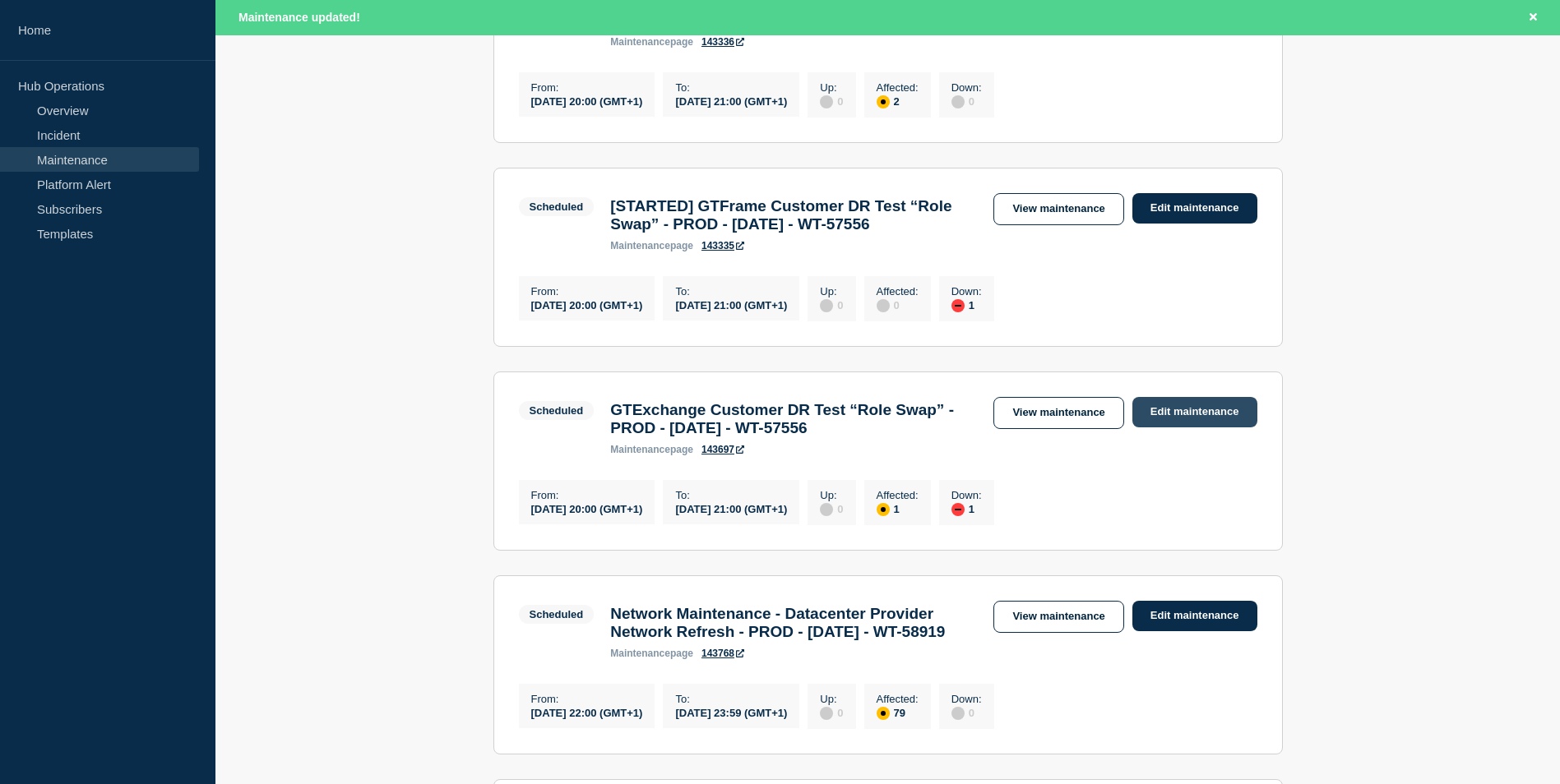
click at [1193, 427] on link "Edit maintenance" at bounding box center [1195, 412] width 125 height 30
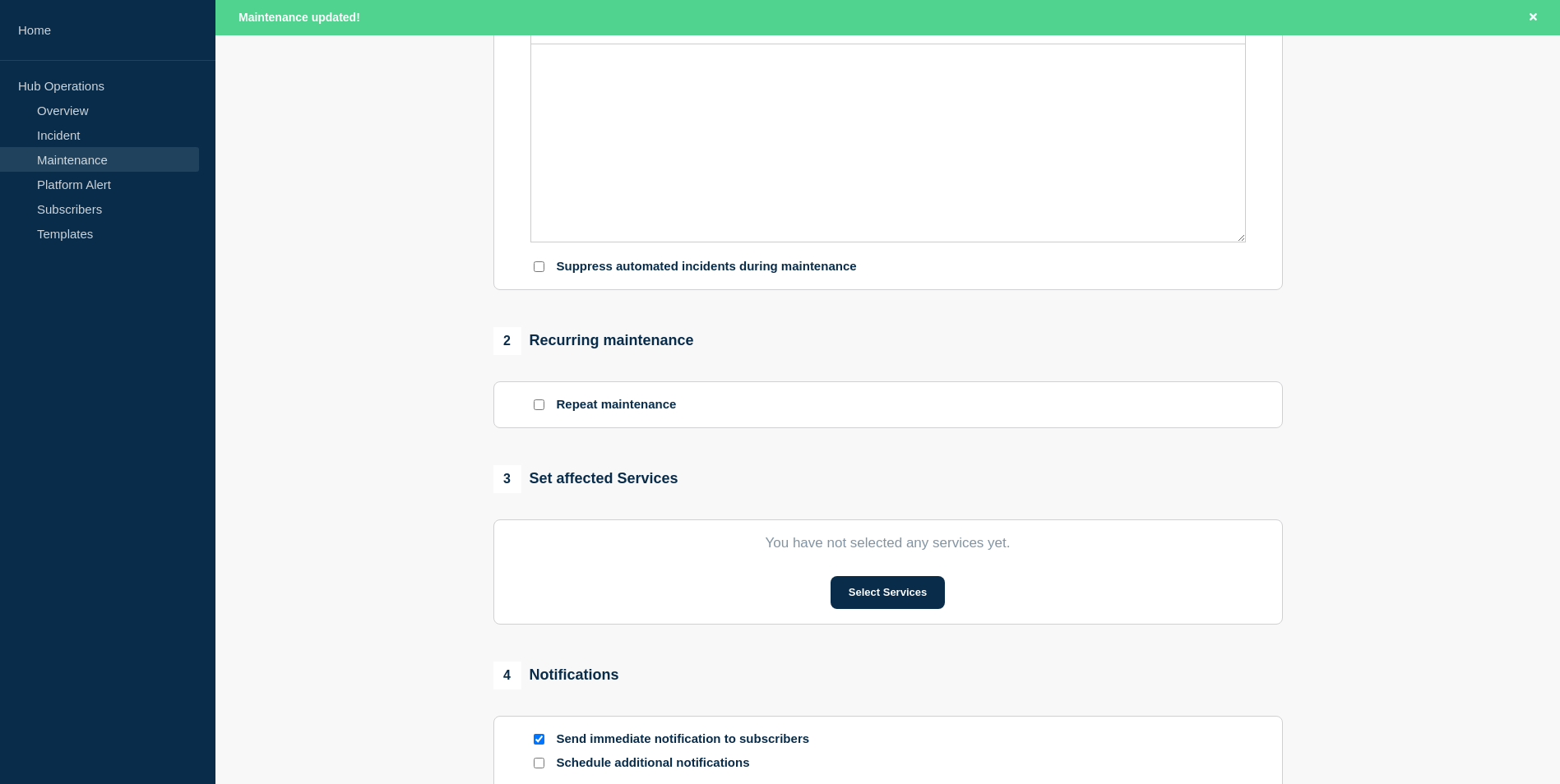
type input "[STARTED] GTExchange Customer DR Test “Role Swap” - PROD - [DATE] - WT-57556"
type input "20:00"
type input "21:00"
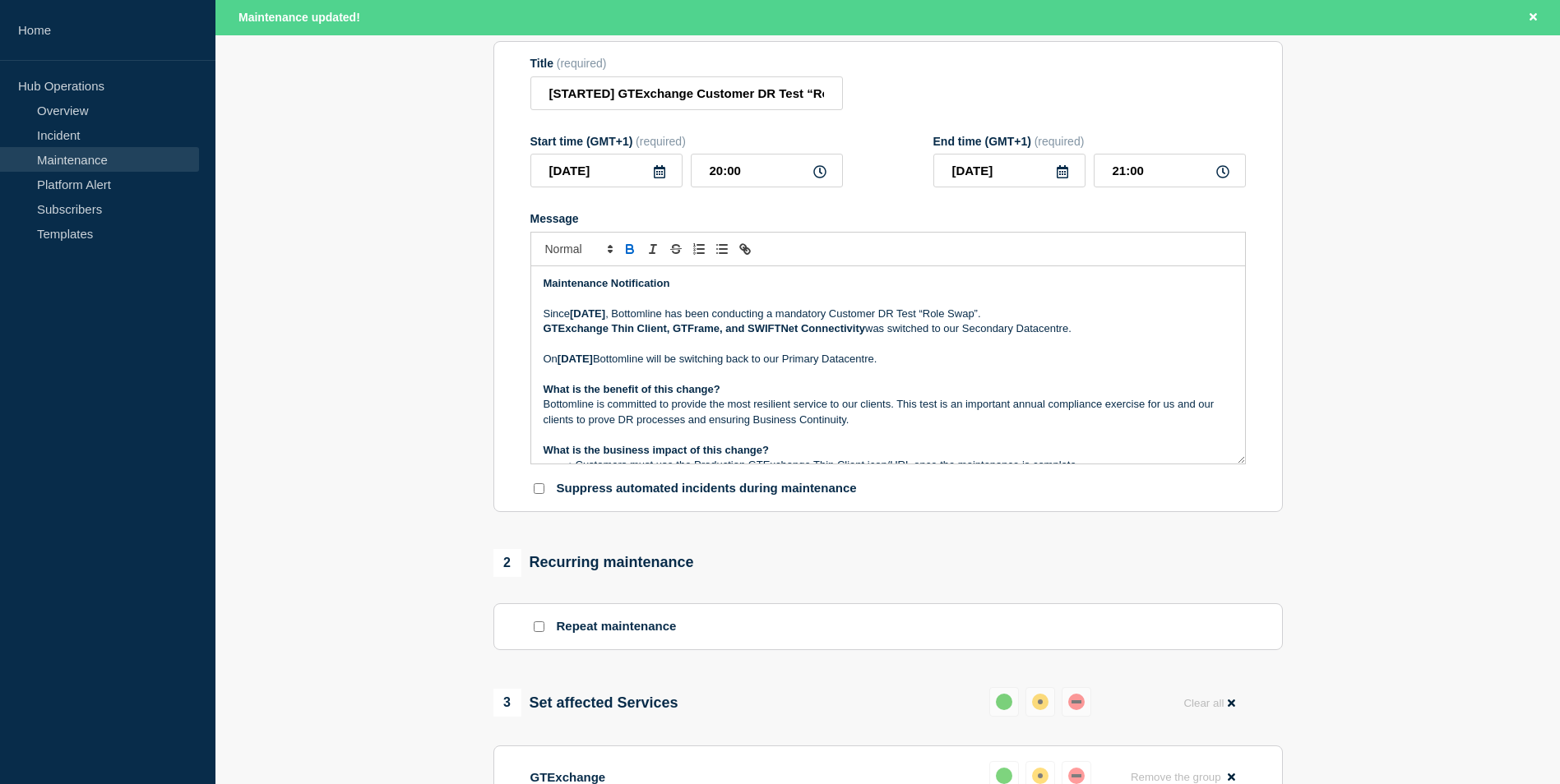
scroll to position [164, 0]
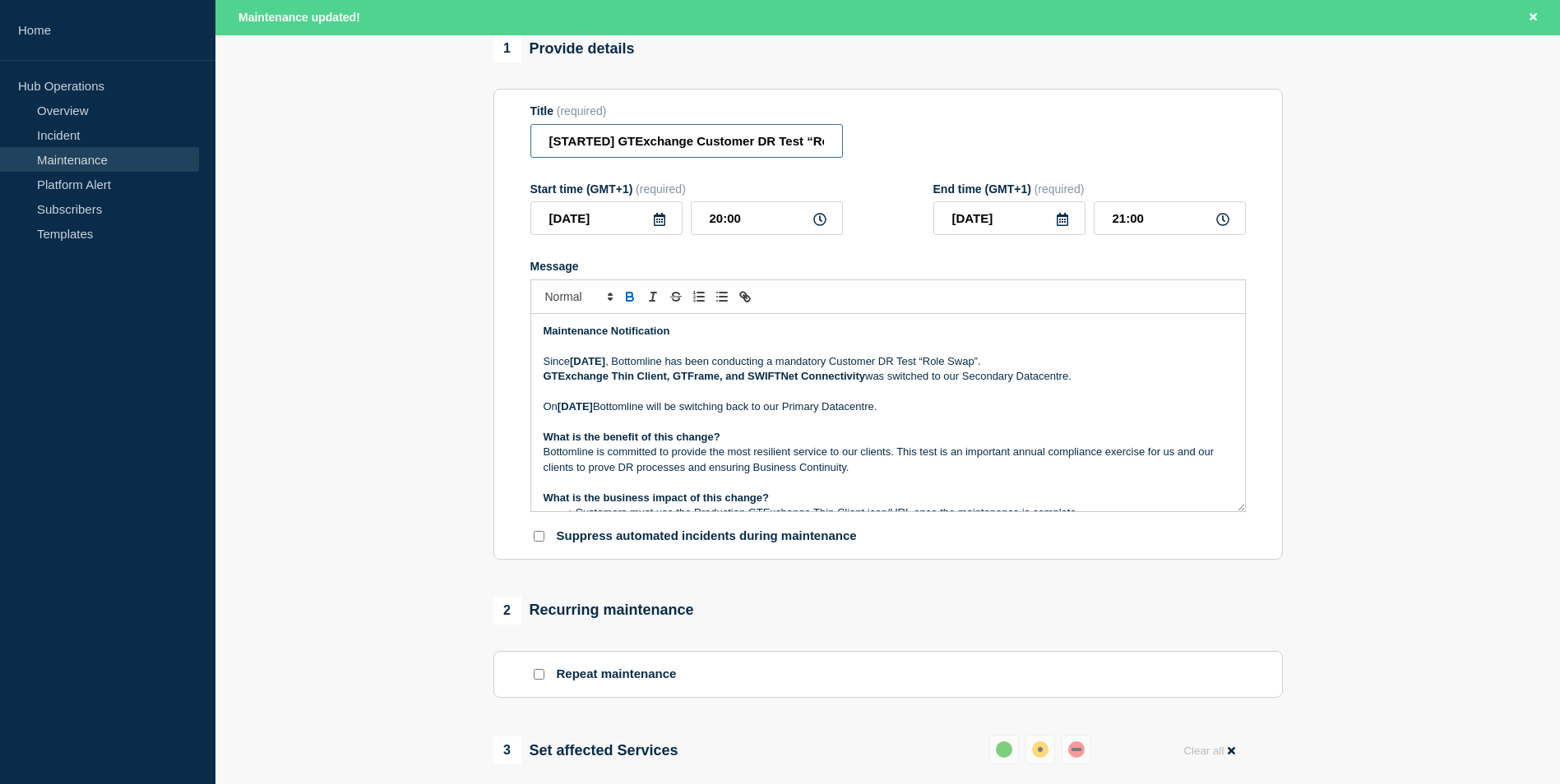
click at [585, 158] on input "[STARTED] GTExchange Customer DR Test “Role Swap” - PROD - [DATE] - WT-57556" at bounding box center [686, 140] width 313 height 34
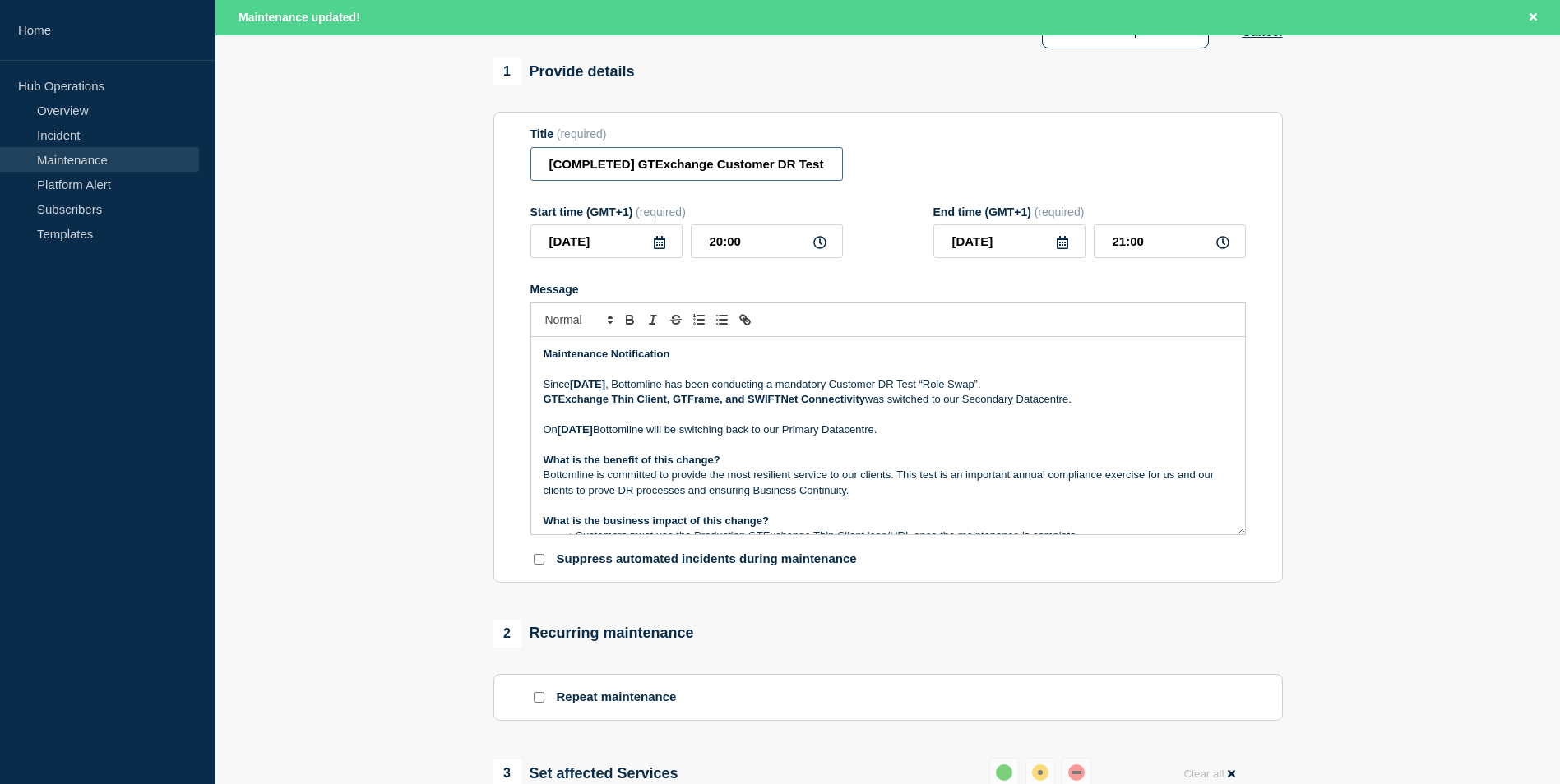
type input "[COMPLETED] GTExchange Customer DR Test “Role Swap” - PROD - [DATE] - WT-57556"
click at [1396, 267] on section "1 Provide details Title (required) [COMPLETED] GTExchange Customer DR Test “Rol…" at bounding box center [888, 733] width 1344 height 1351
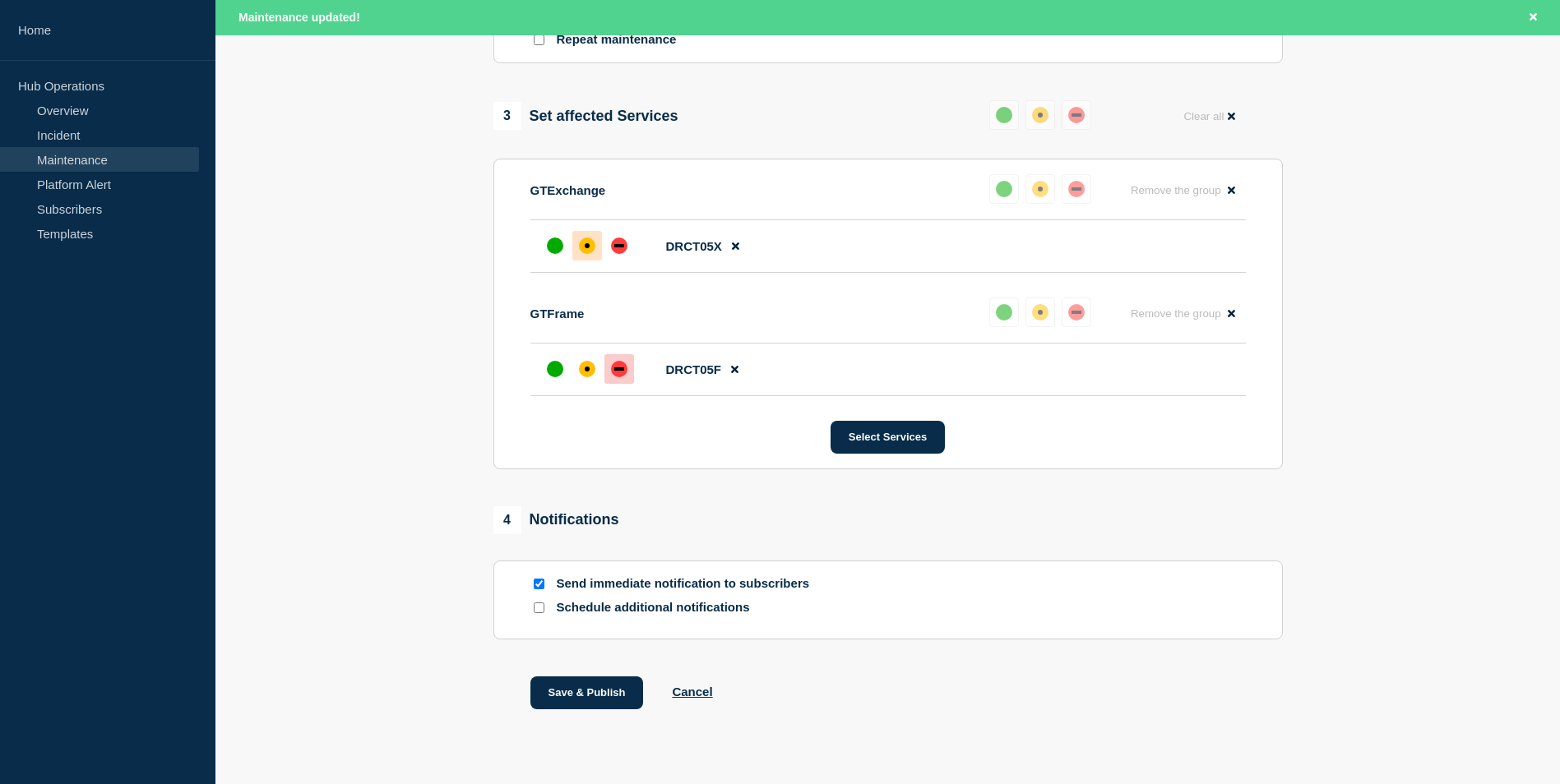
scroll to position [867, 0]
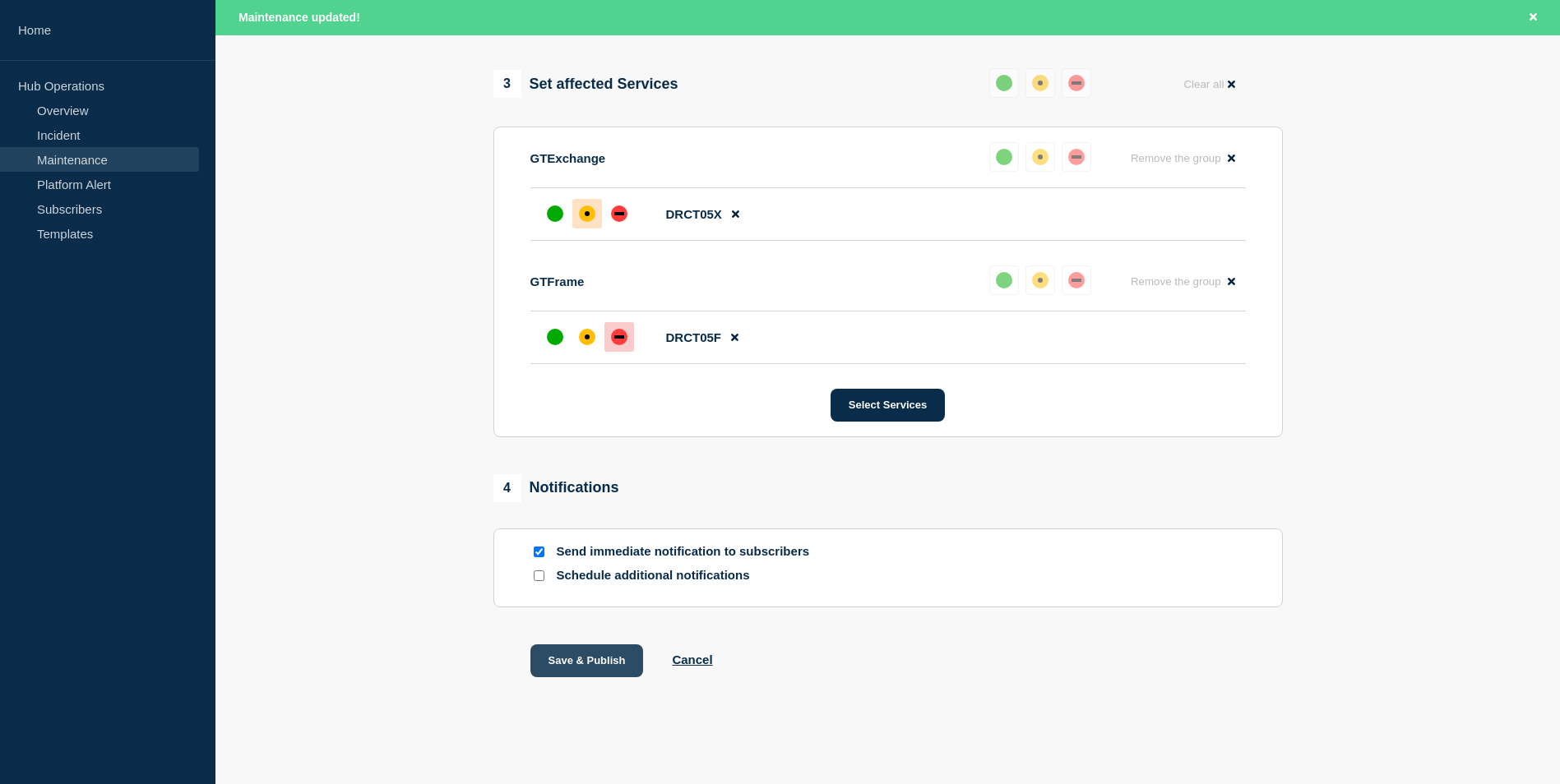
click at [600, 657] on button "Save & Publish" at bounding box center [587, 661] width 114 height 33
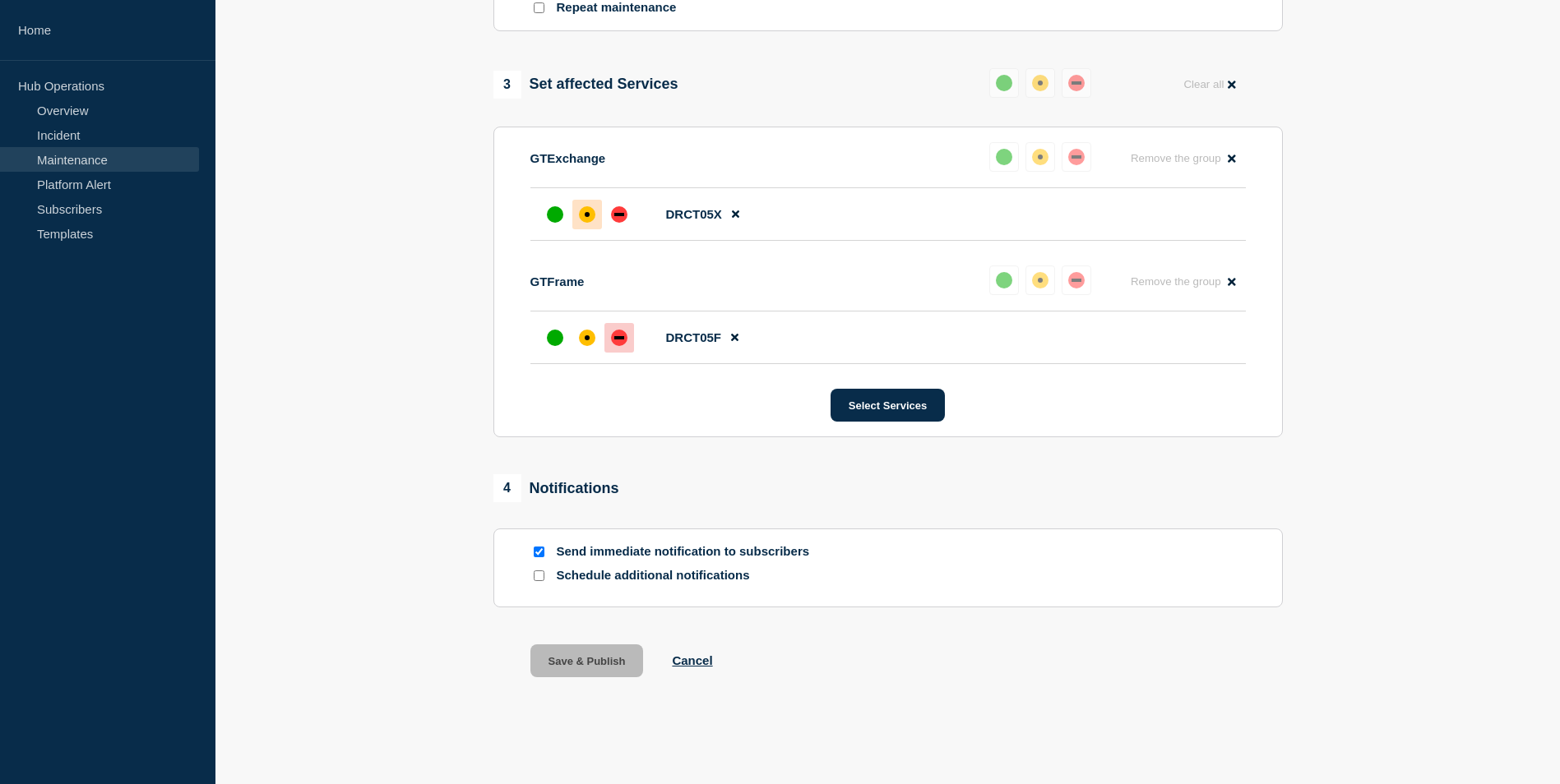
scroll to position [831, 0]
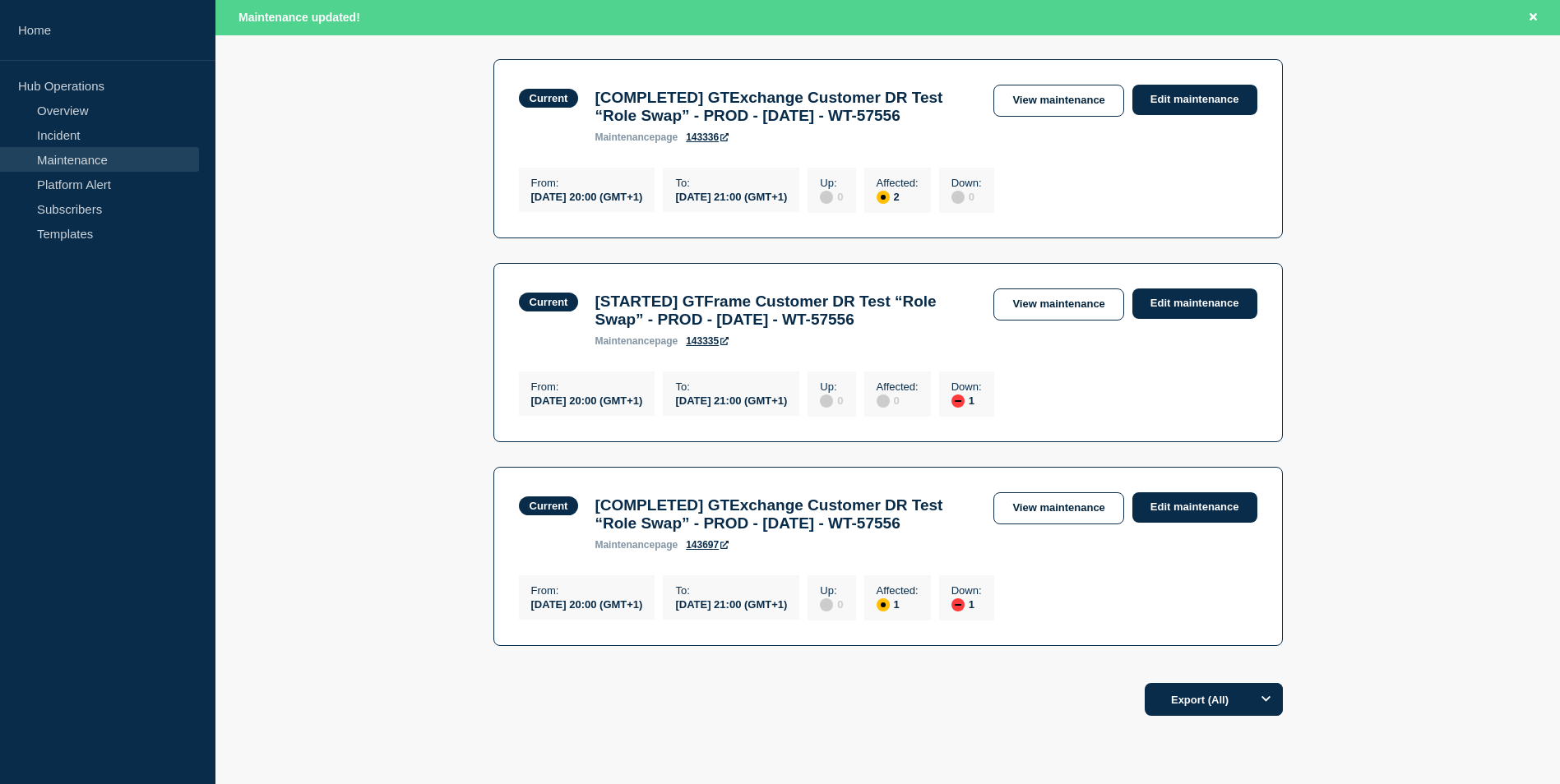
scroll to position [576, 0]
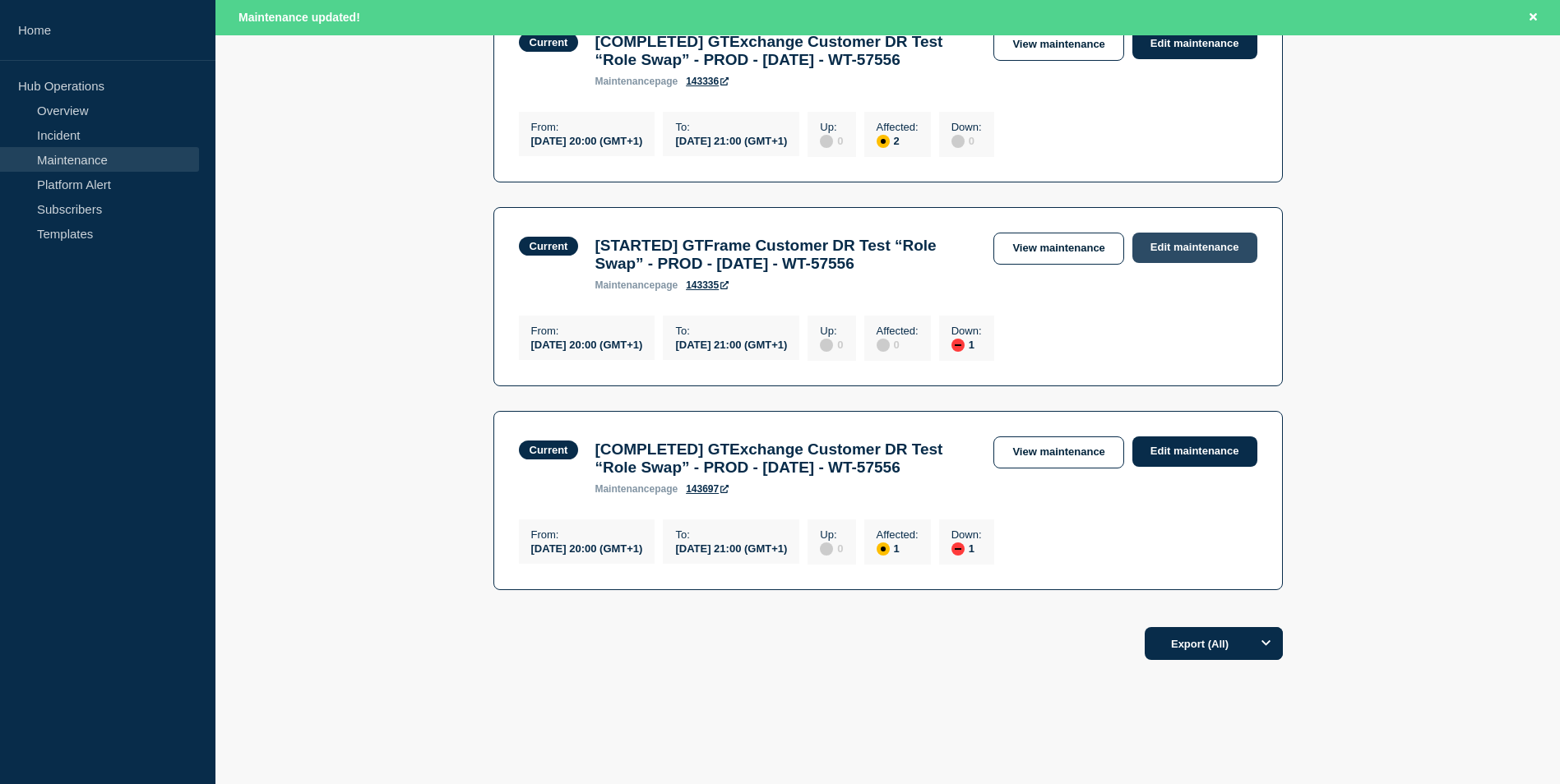
click at [1183, 263] on link "Edit maintenance" at bounding box center [1195, 248] width 125 height 30
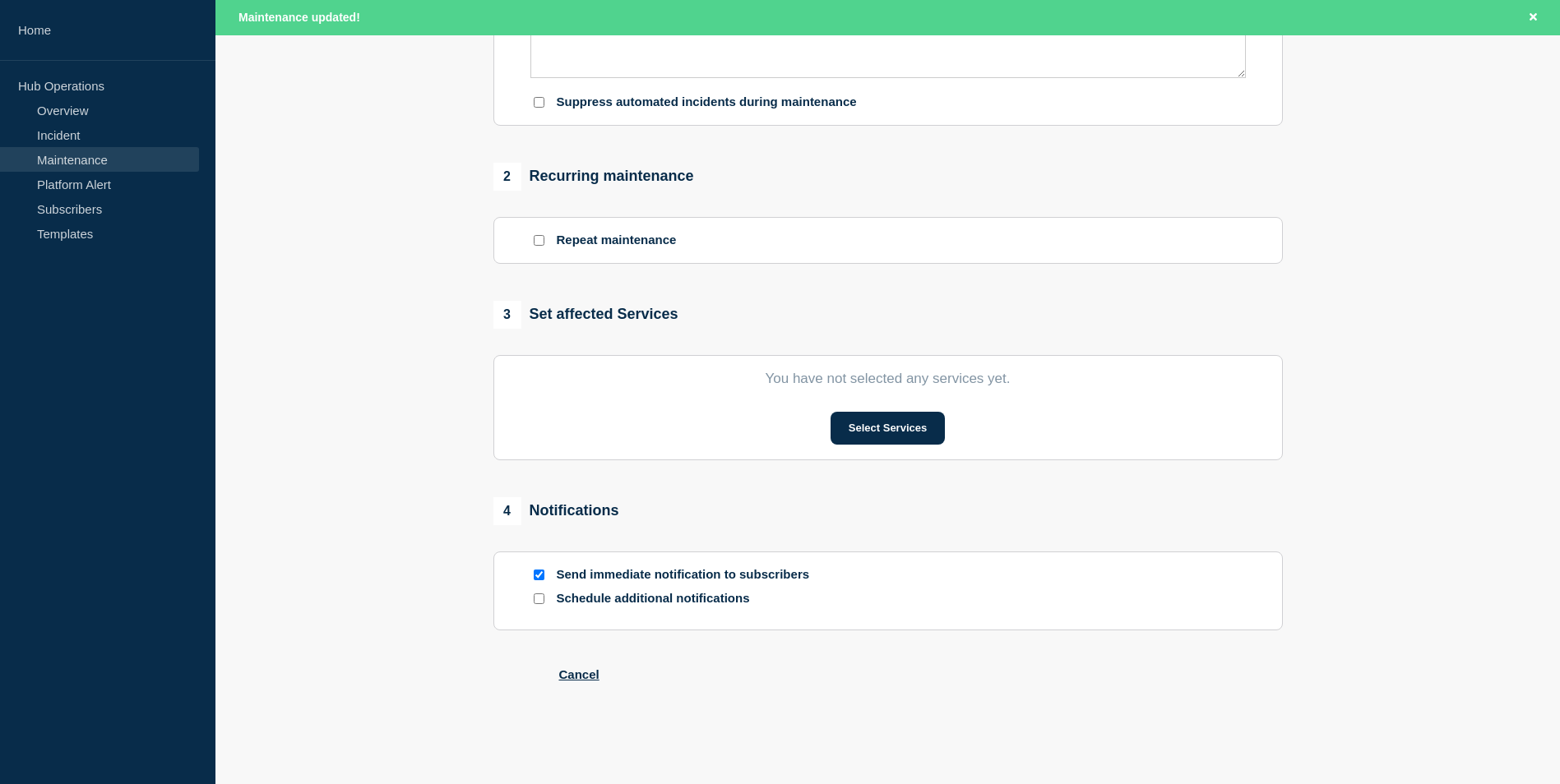
type input "[STARTED] GTFrame Customer DR Test “Role Swap” - PROD - [DATE] - WT-57556"
type input "20:00"
type input "21:00"
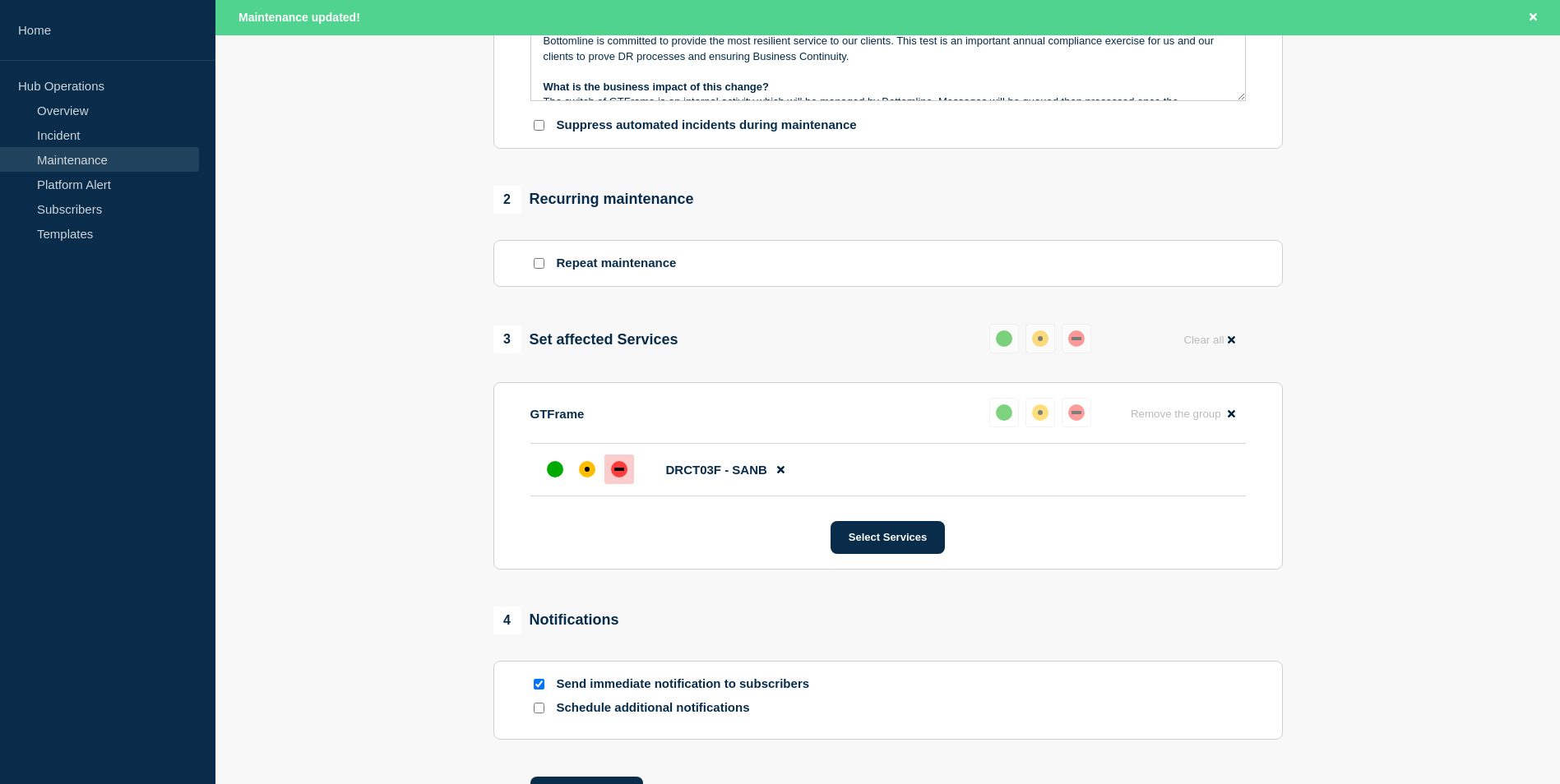
scroll to position [83, 0]
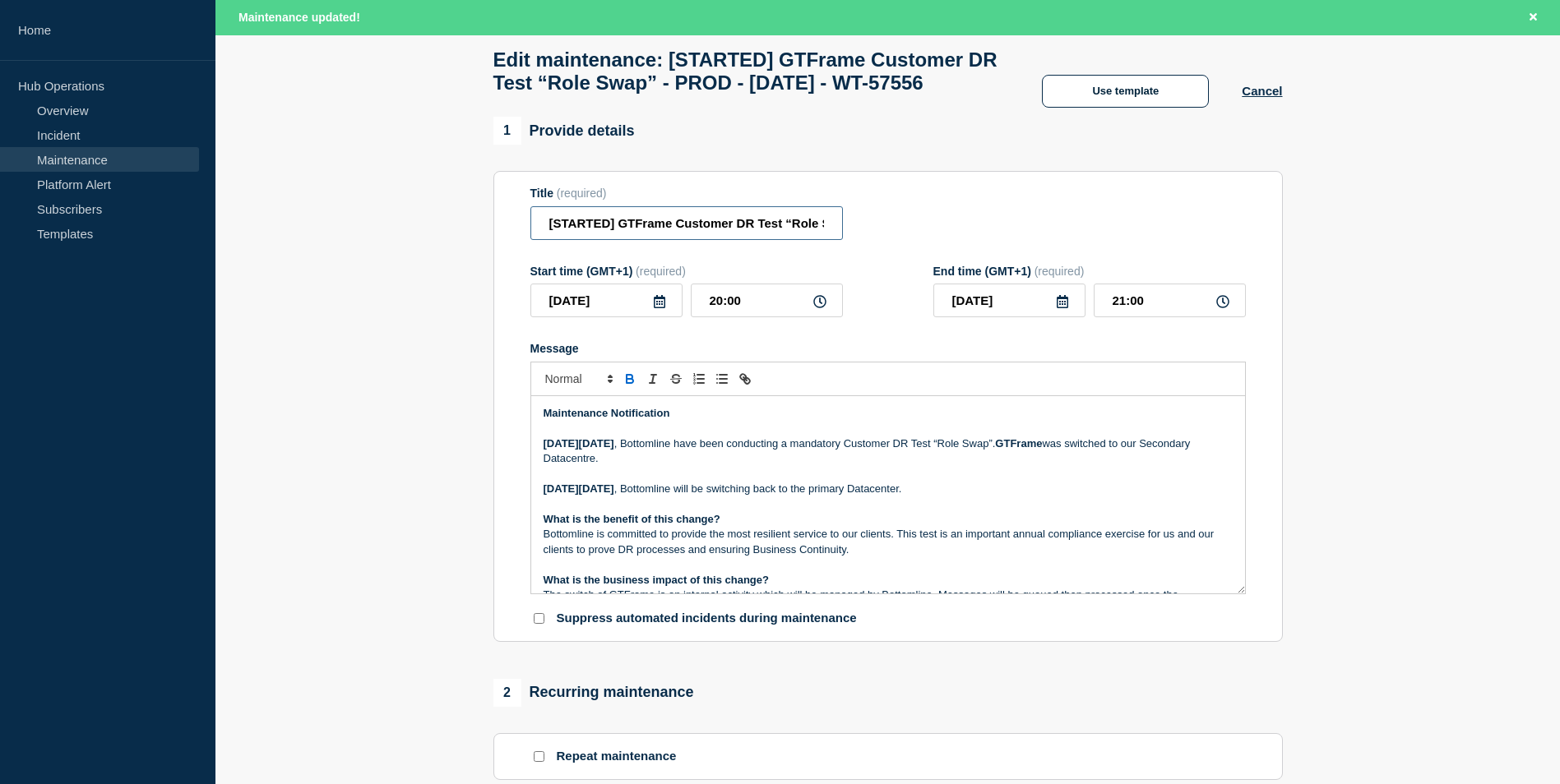
click at [592, 240] on input "[STARTED] GTFrame Customer DR Test “Role Swap” - PROD - [DATE] - WT-57556" at bounding box center [686, 223] width 313 height 34
type input "[COMPLETED] GTFrame Customer DR Test “Role Swap” - PROD - [DATE] - WT-57556"
click at [1353, 305] on section "1 Provide details Title (required) [COMPLETED] GTFrame Customer DR Test “Role S…" at bounding box center [888, 730] width 1344 height 1228
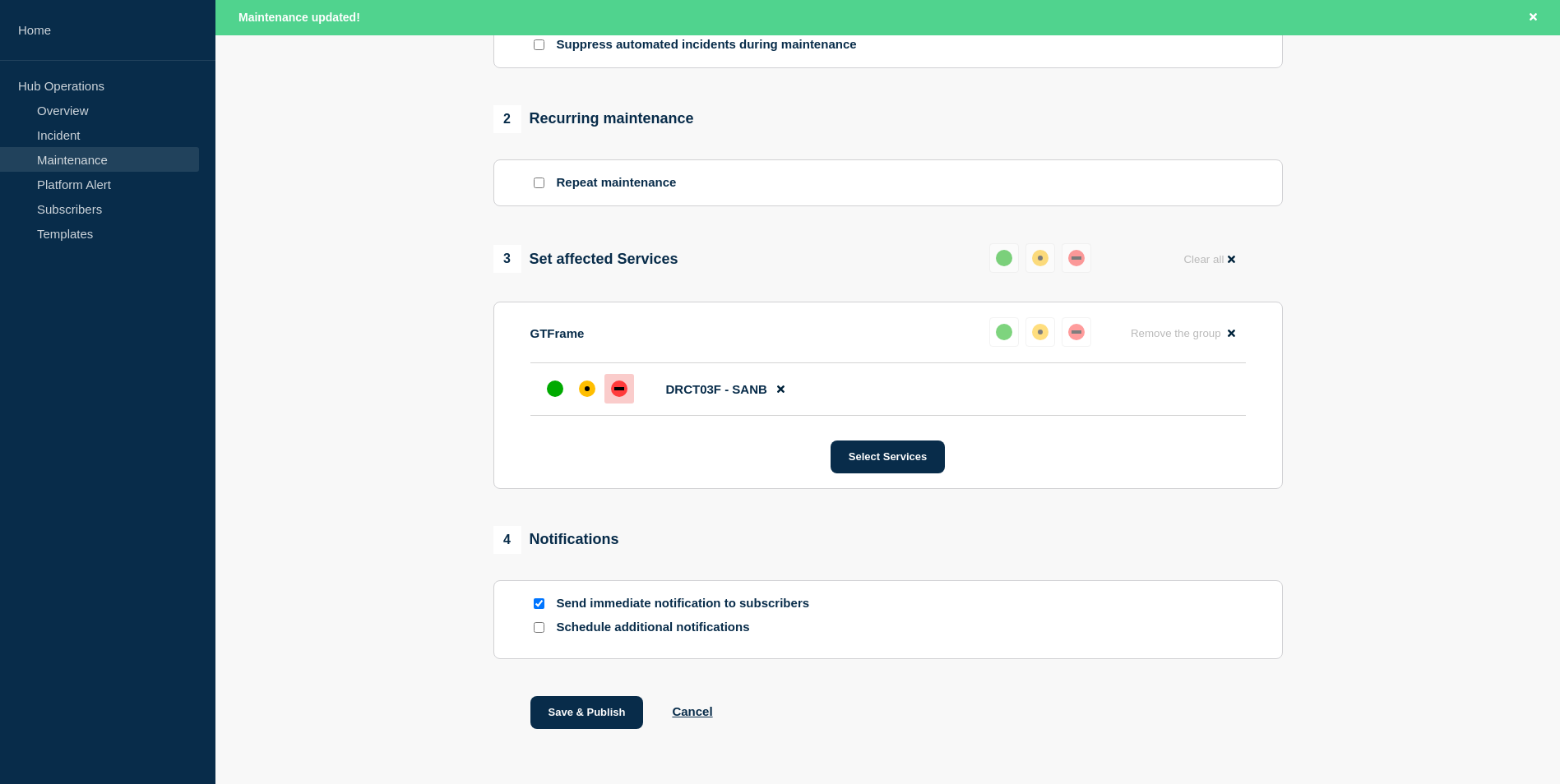
scroll to position [657, 0]
click at [598, 727] on button "Save & Publish" at bounding box center [587, 712] width 114 height 33
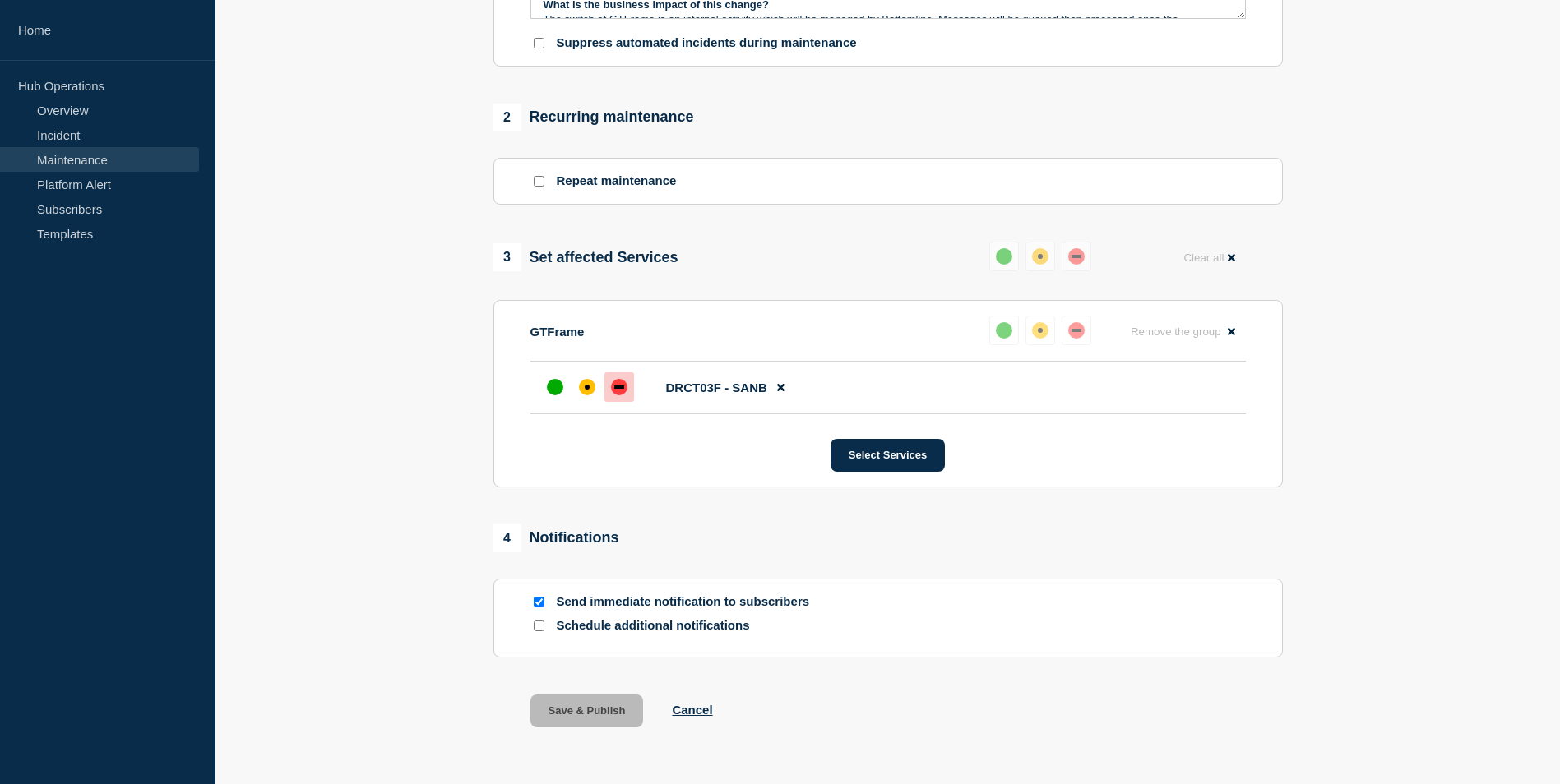
scroll to position [624, 0]
